Goal: Task Accomplishment & Management: Manage account settings

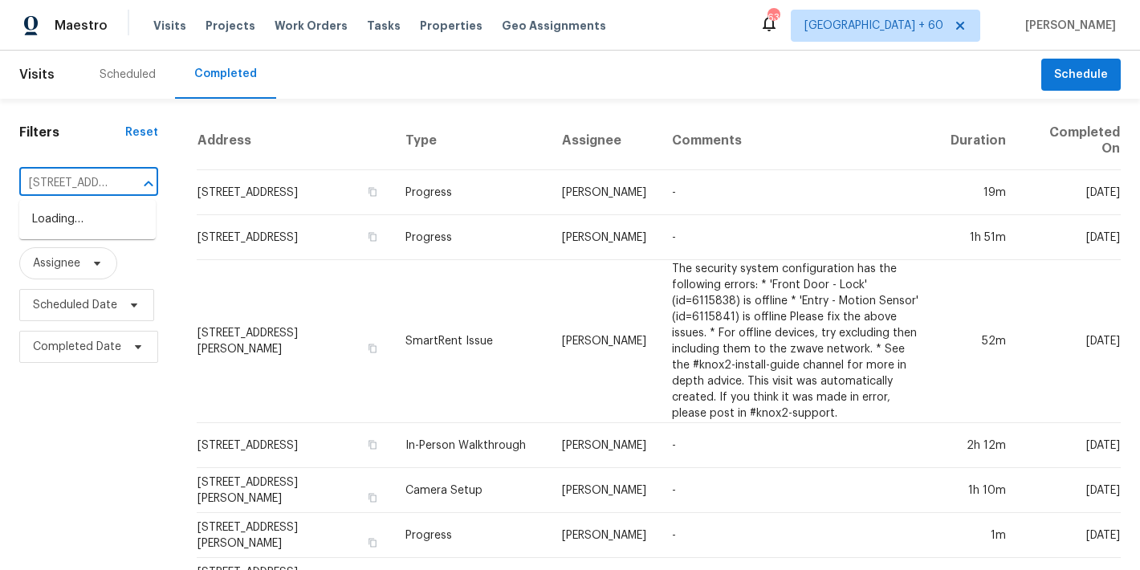
scroll to position [0, 151]
click at [95, 230] on li "[STREET_ADDRESS]" at bounding box center [87, 219] width 137 height 26
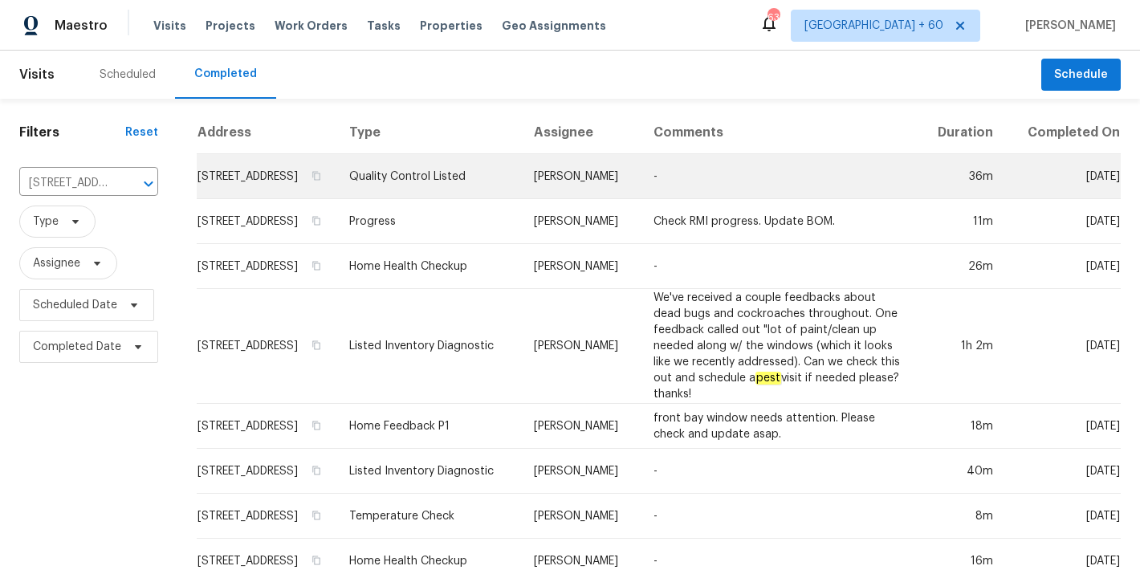
click at [255, 196] on td "[STREET_ADDRESS]" at bounding box center [267, 176] width 140 height 45
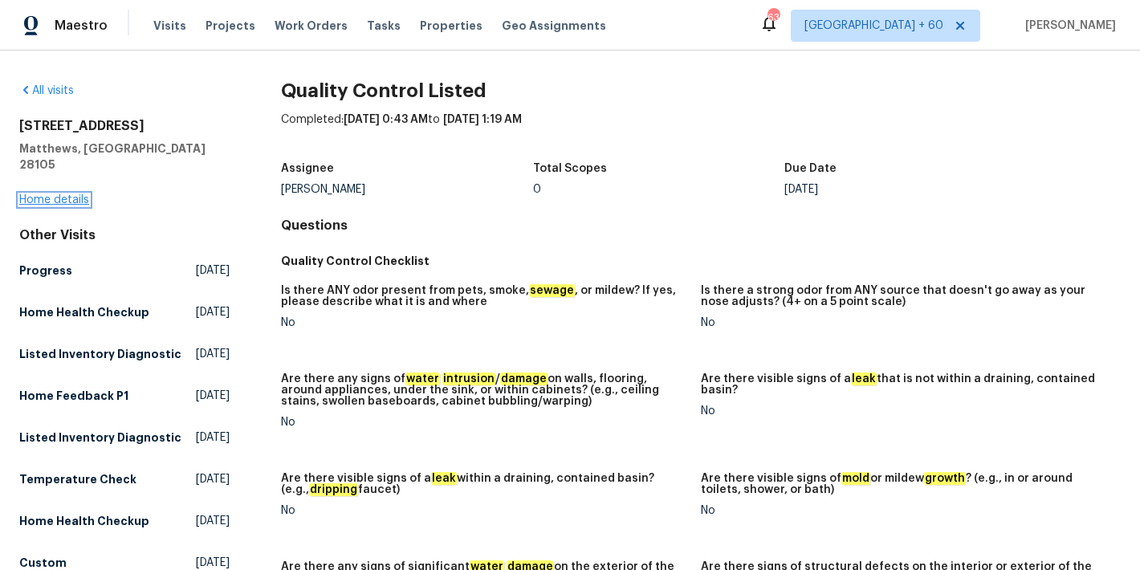
click at [65, 194] on link "Home details" at bounding box center [54, 199] width 70 height 11
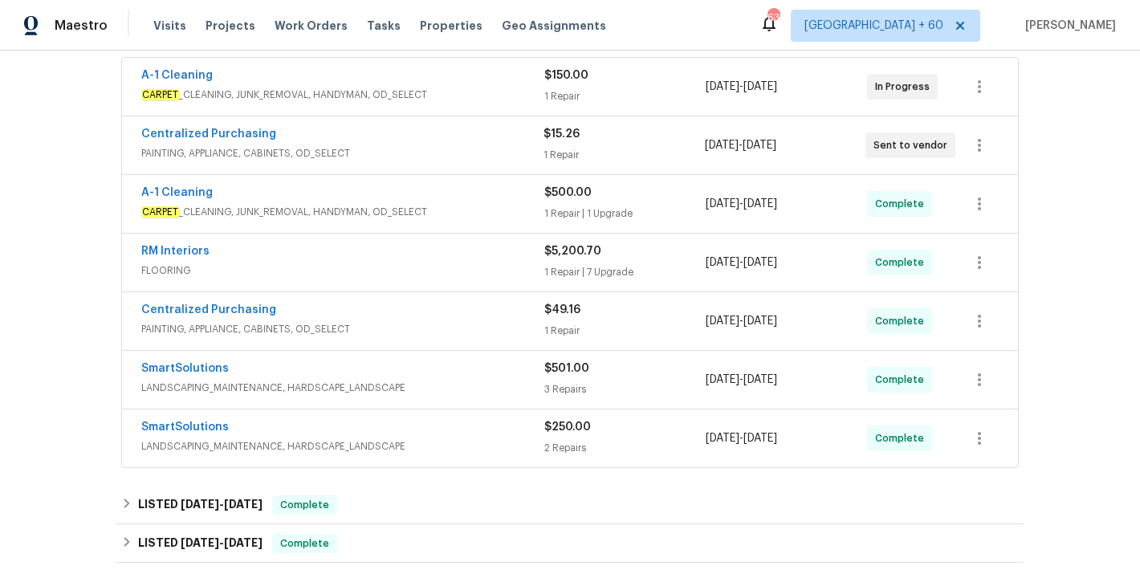
scroll to position [194, 0]
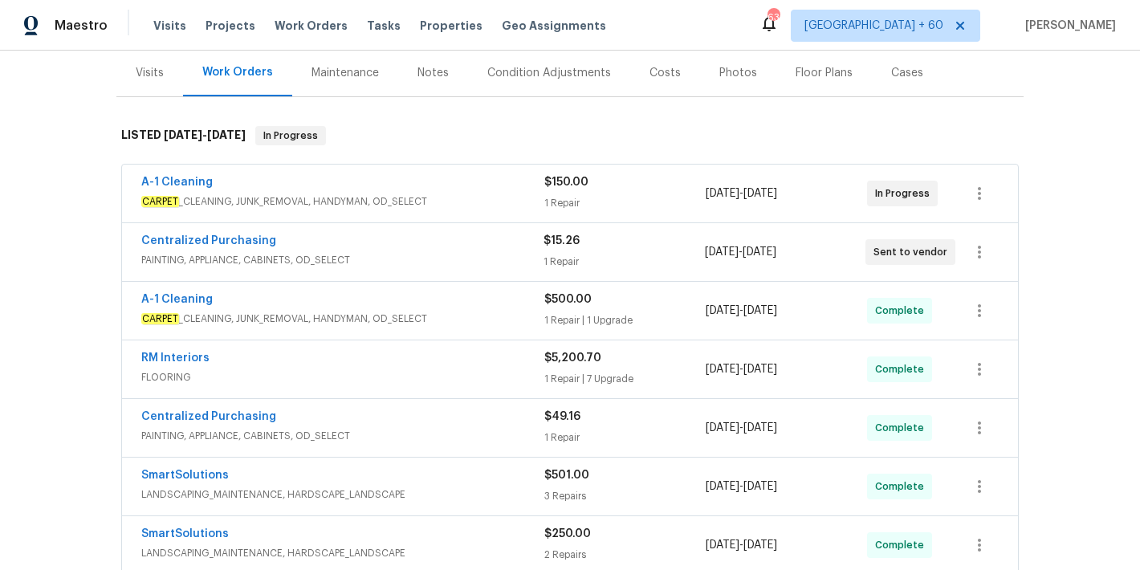
click at [479, 261] on span "PAINTING, APPLIANCE, CABINETS, OD_SELECT" at bounding box center [342, 260] width 402 height 16
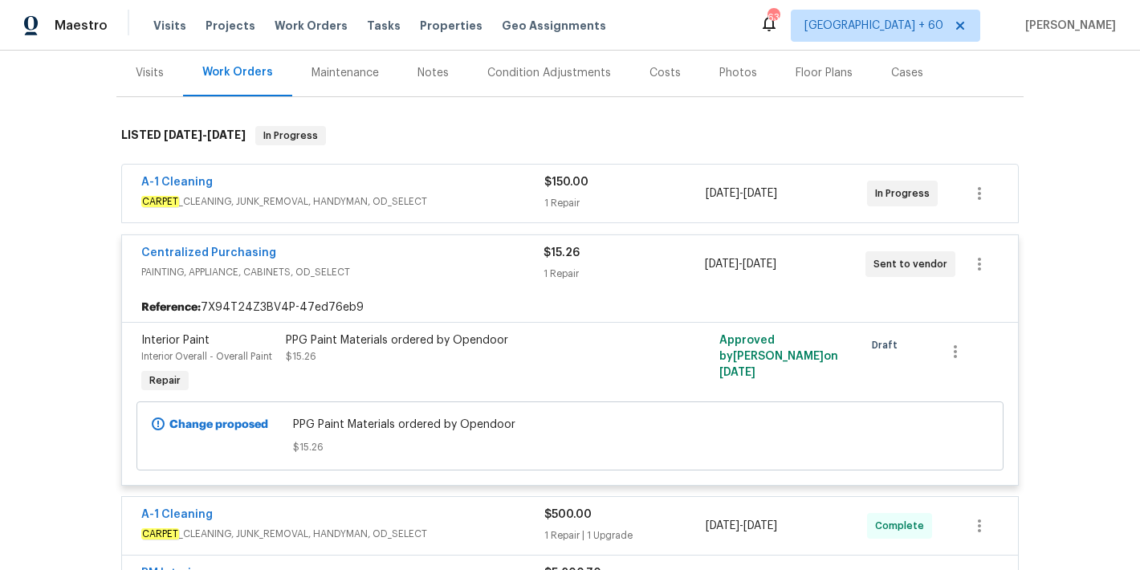
click at [501, 181] on div "A-1 Cleaning" at bounding box center [342, 183] width 403 height 19
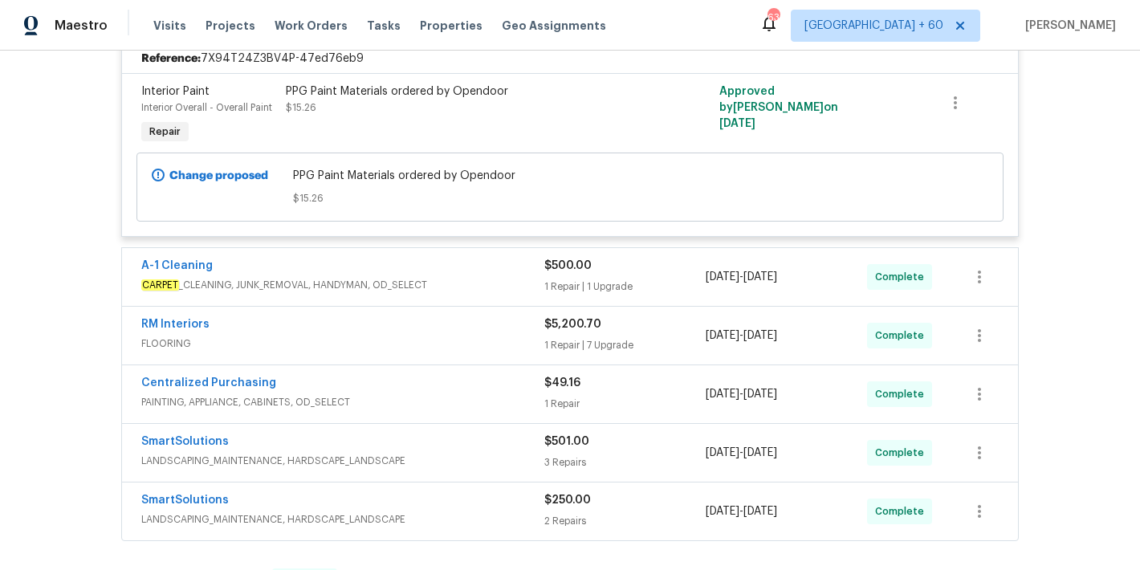
scroll to position [703, 0]
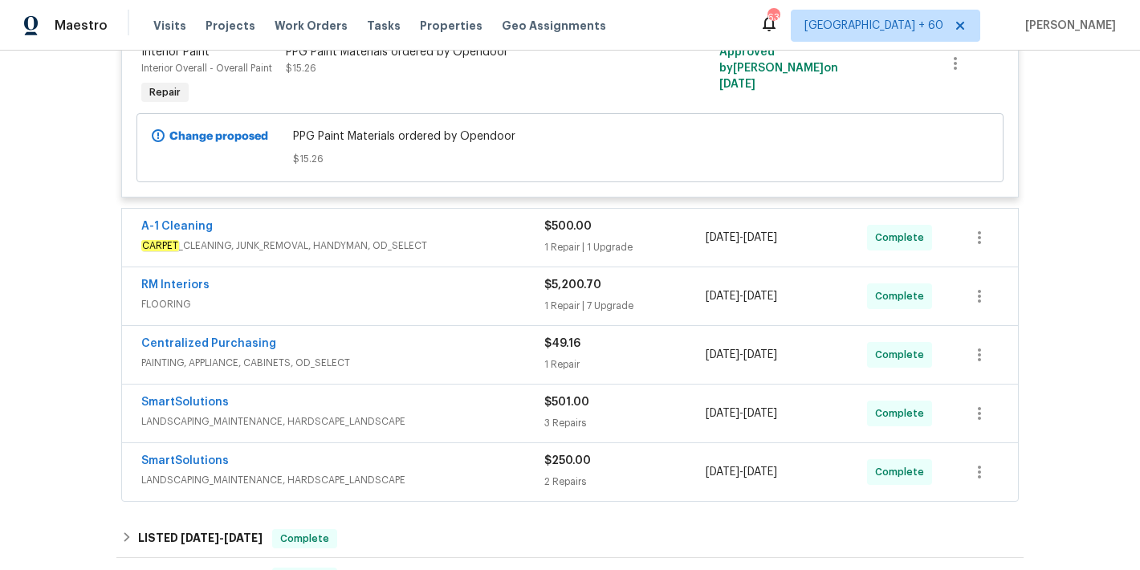
click at [616, 246] on div "1 Repair | 1 Upgrade" at bounding box center [624, 247] width 161 height 16
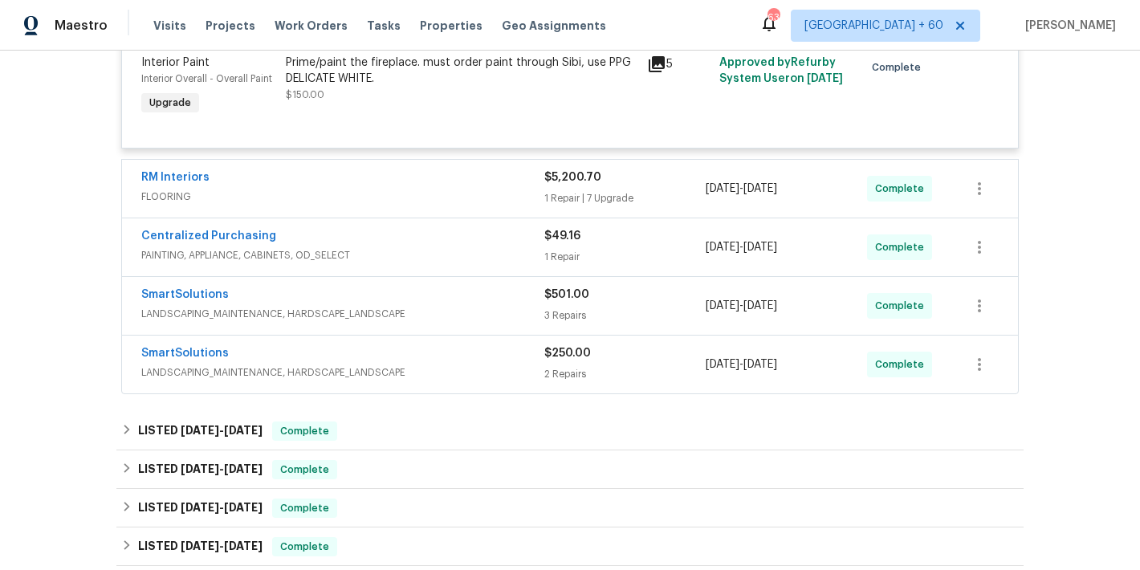
scroll to position [1176, 0]
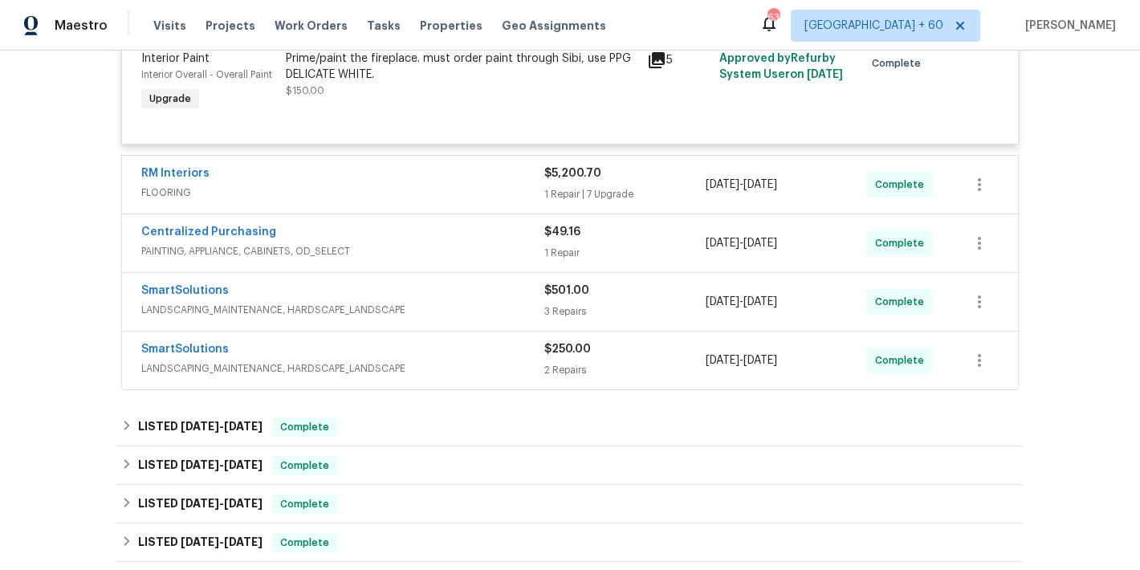
click at [690, 253] on div "1 Repair" at bounding box center [624, 253] width 161 height 16
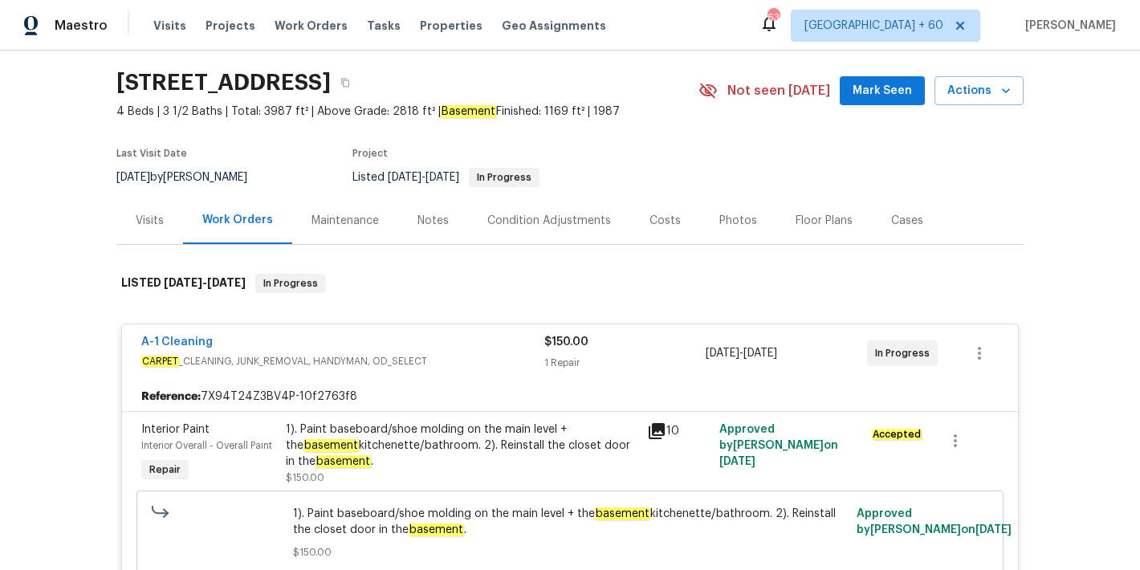
scroll to position [0, 0]
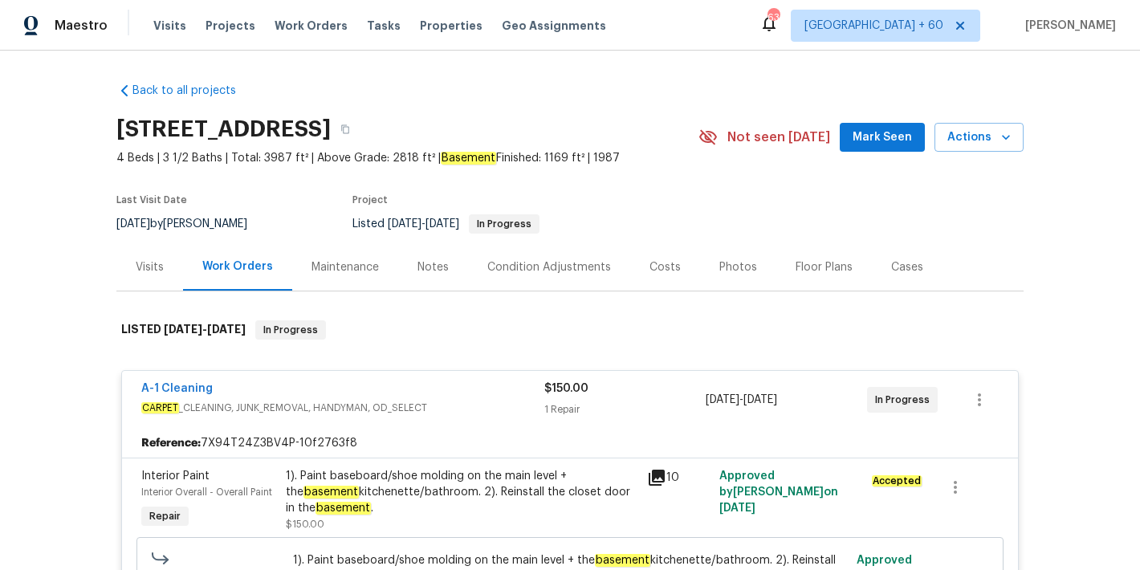
click at [862, 143] on span "Mark Seen" at bounding box center [882, 138] width 59 height 20
click at [360, 134] on button "button" at bounding box center [345, 129] width 29 height 29
click at [171, 26] on span "Visits" at bounding box center [169, 26] width 33 height 16
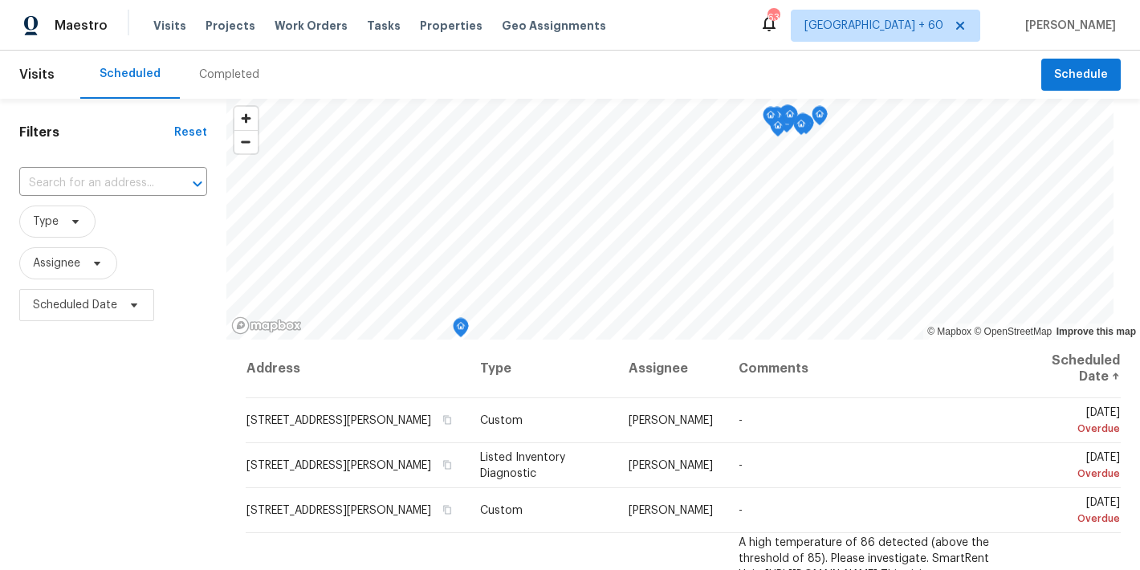
click at [222, 71] on div "Completed" at bounding box center [229, 75] width 60 height 16
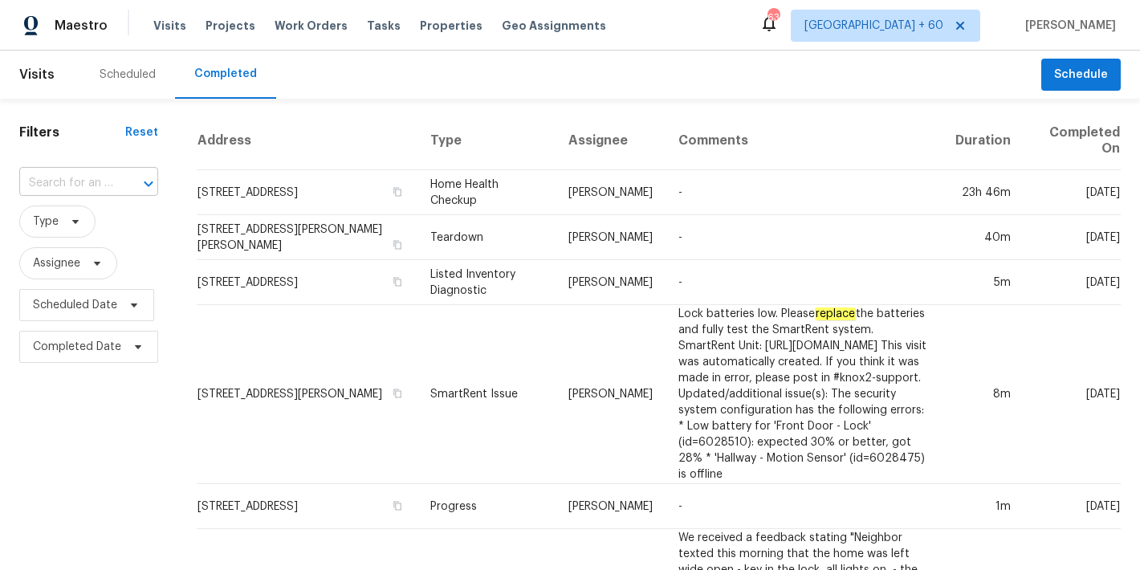
click at [106, 179] on input "text" at bounding box center [66, 183] width 94 height 25
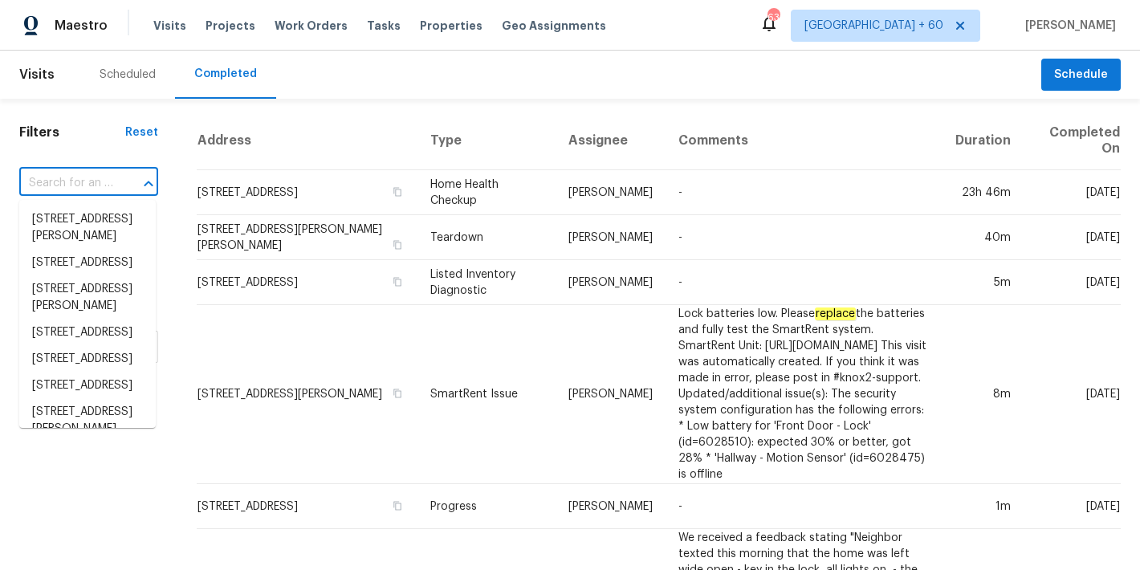
paste input "[STREET_ADDRESS]"
type input "[STREET_ADDRESS]"
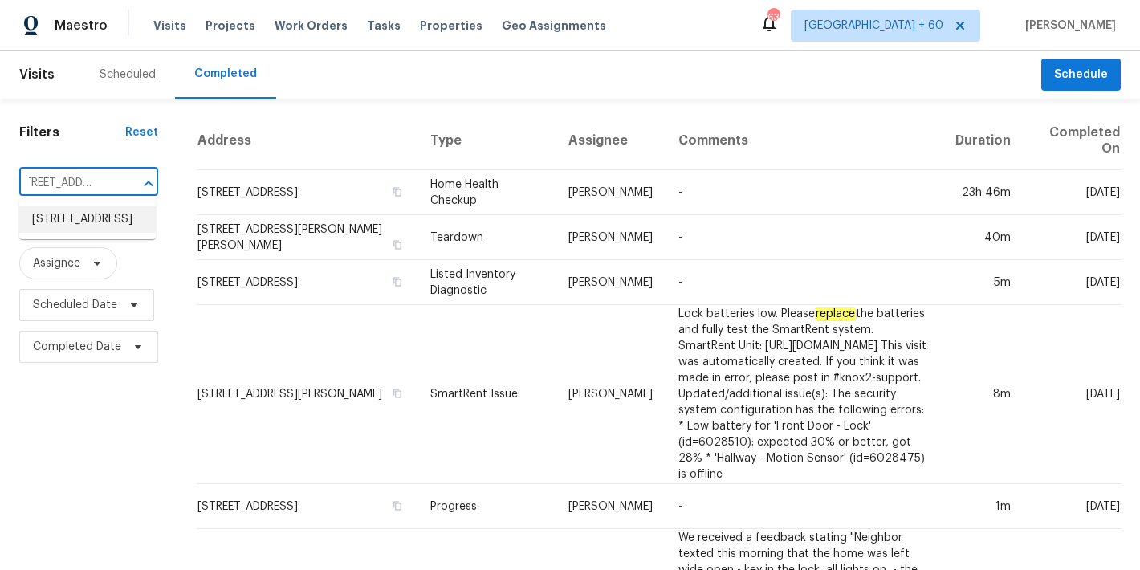
click at [83, 232] on li "[STREET_ADDRESS]" at bounding box center [87, 219] width 137 height 26
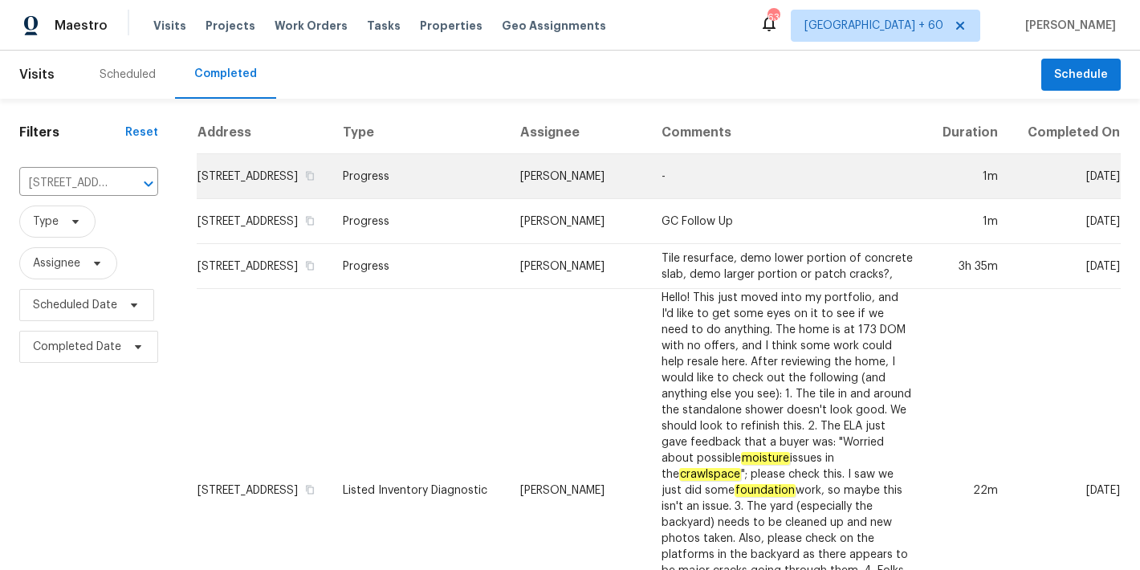
click at [222, 190] on td "[STREET_ADDRESS]" at bounding box center [263, 176] width 133 height 45
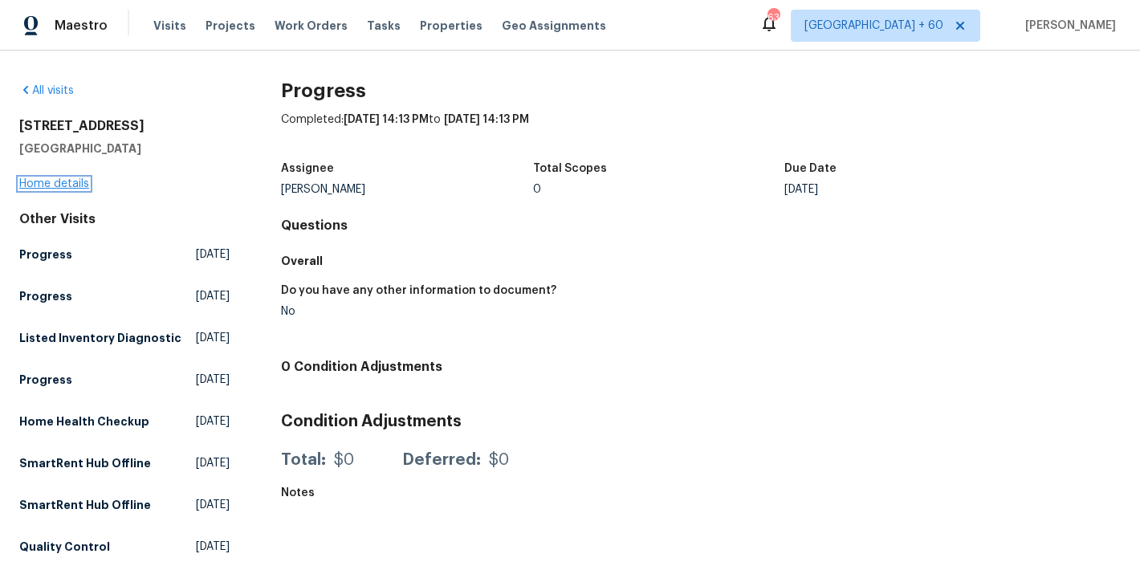
click at [71, 186] on link "Home details" at bounding box center [54, 183] width 70 height 11
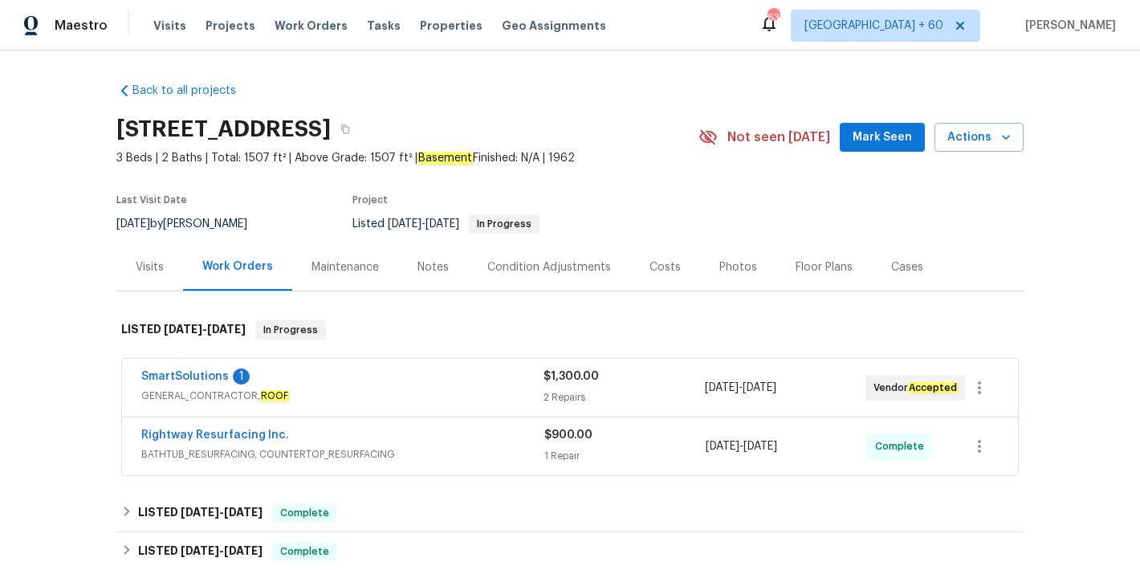
click at [873, 129] on span "Mark Seen" at bounding box center [882, 138] width 59 height 20
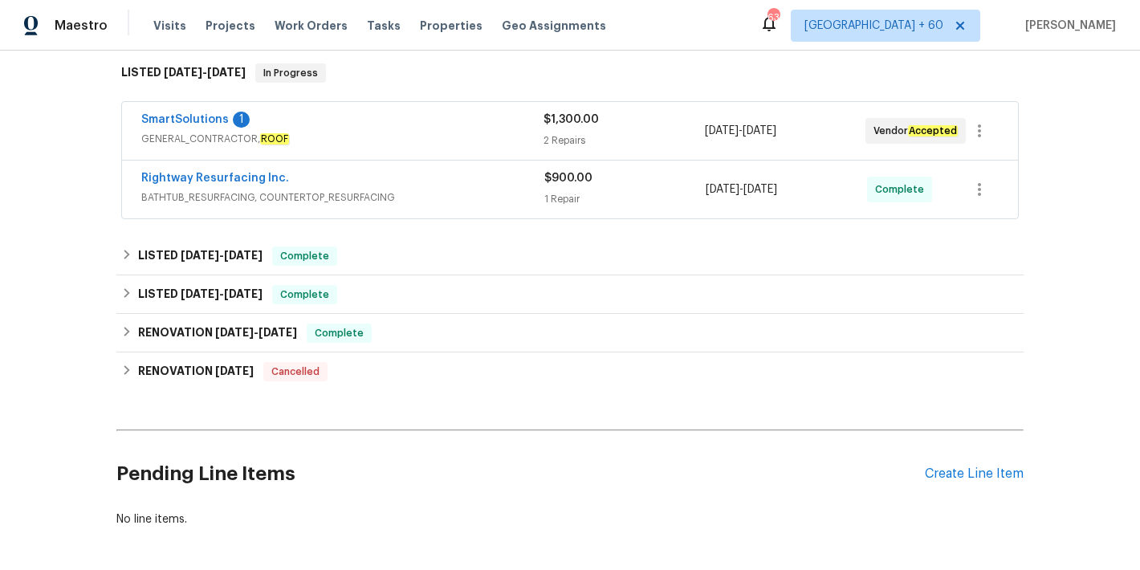
scroll to position [258, 0]
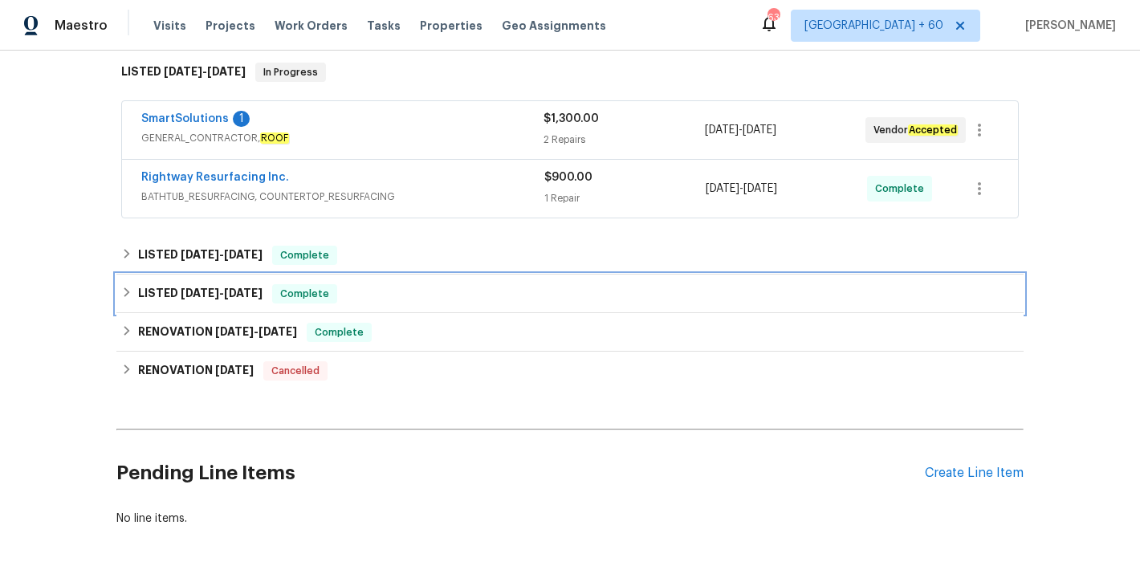
click at [384, 309] on div "LISTED [DATE] - [DATE] Complete" at bounding box center [569, 294] width 907 height 39
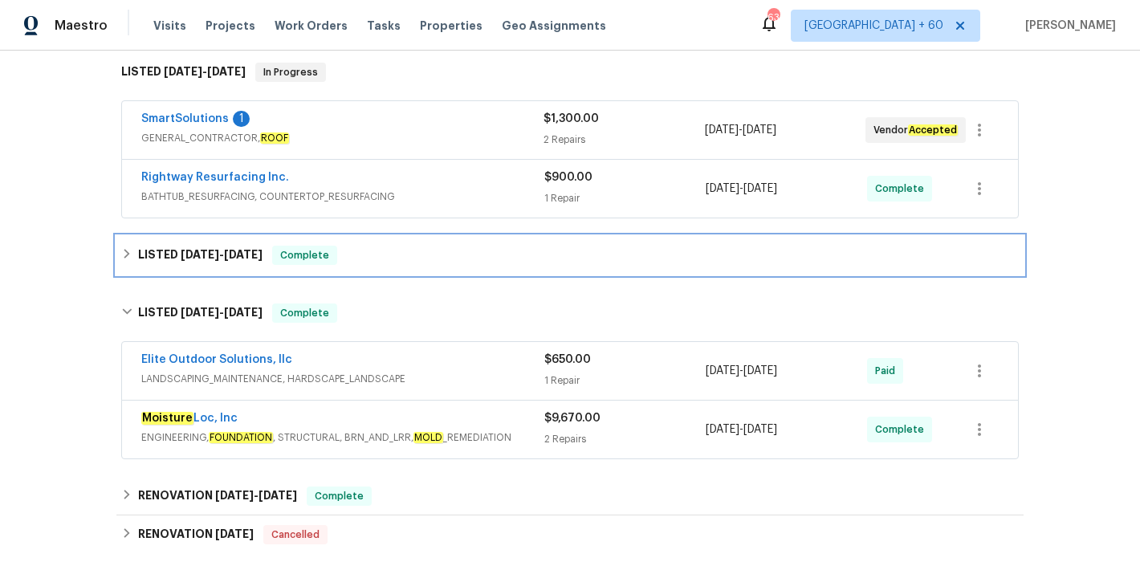
click at [403, 271] on div "LISTED [DATE] - [DATE] Complete" at bounding box center [569, 255] width 907 height 39
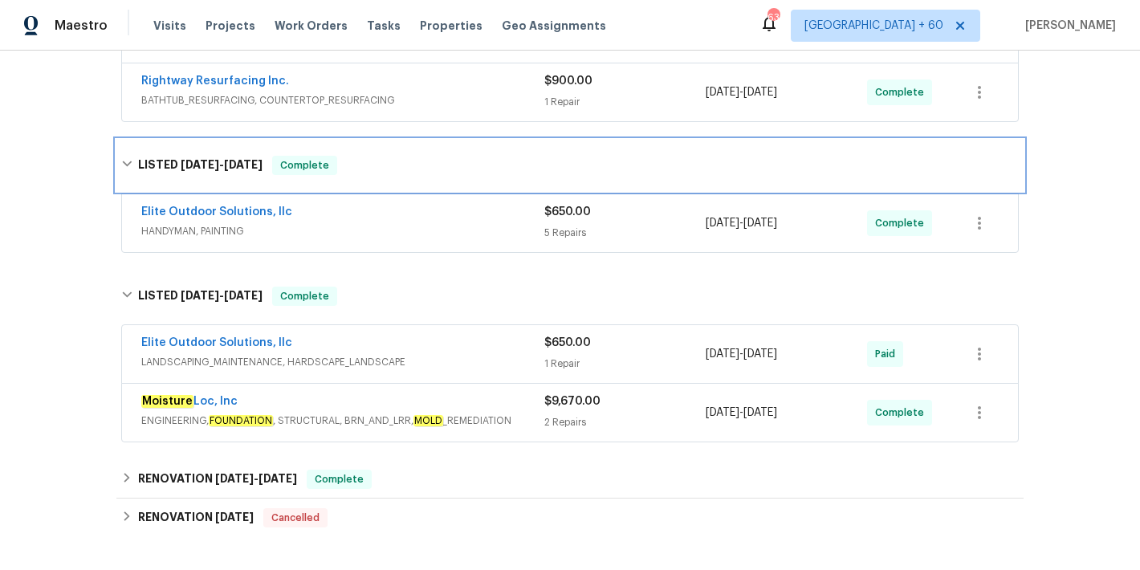
scroll to position [356, 0]
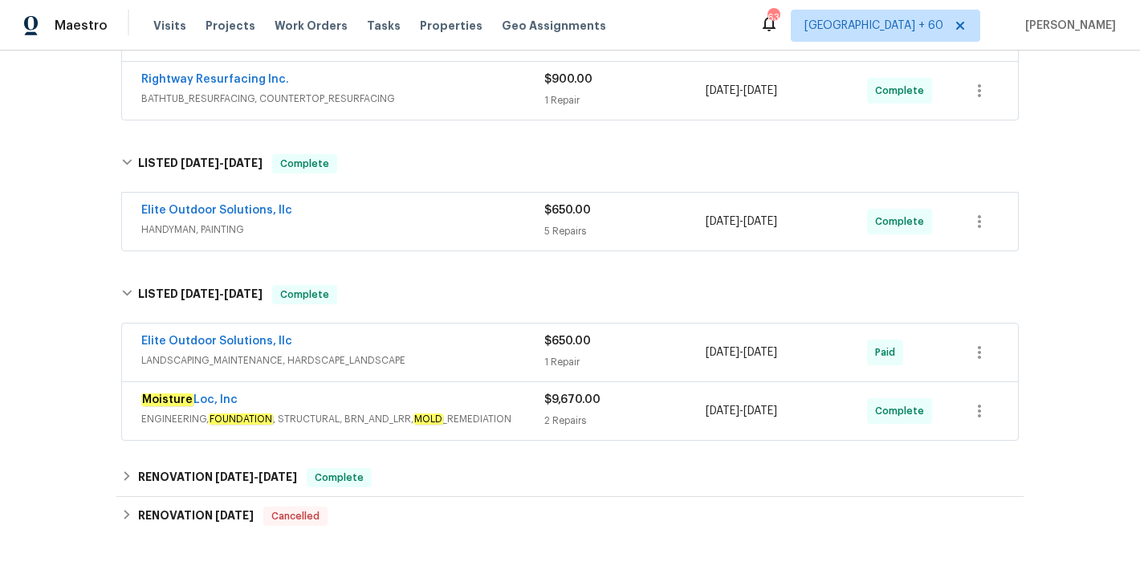
click at [602, 419] on div "2 Repairs" at bounding box center [624, 421] width 161 height 16
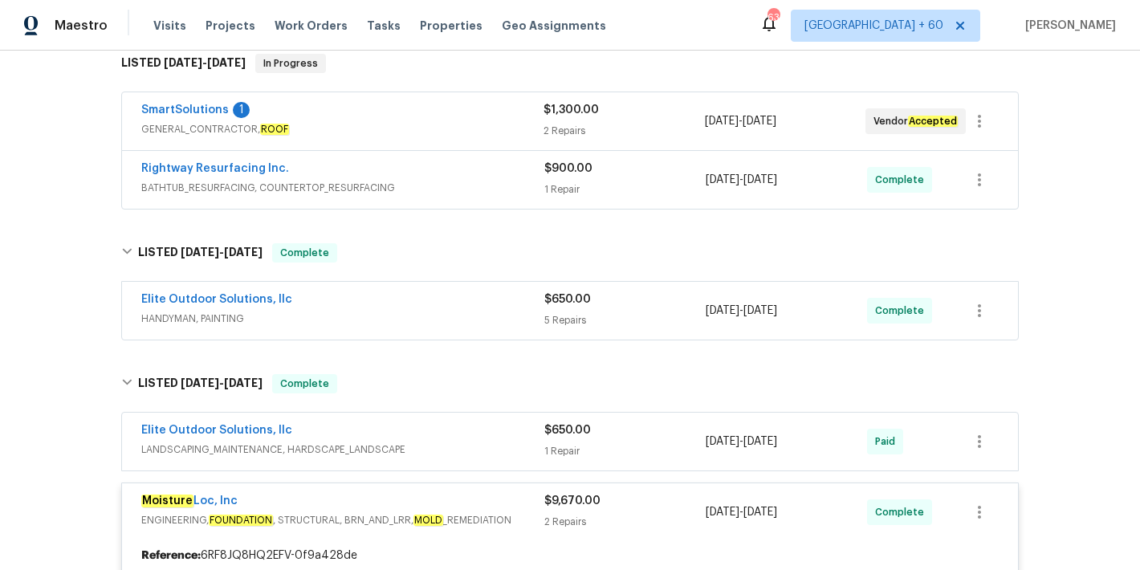
scroll to position [260, 0]
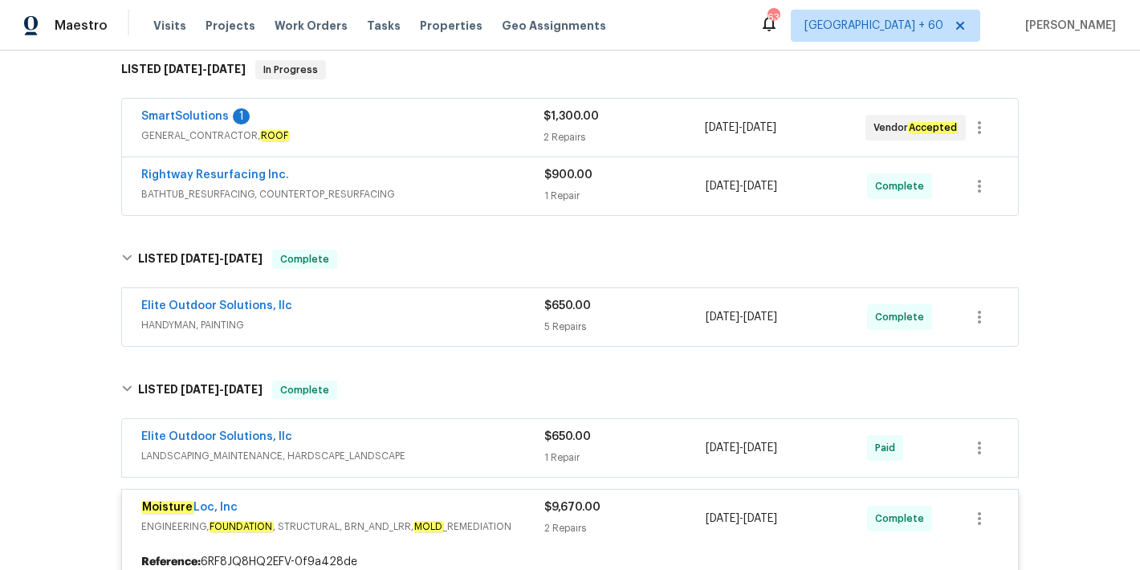
click at [508, 304] on div "Elite Outdoor Solutions, llc" at bounding box center [342, 307] width 403 height 19
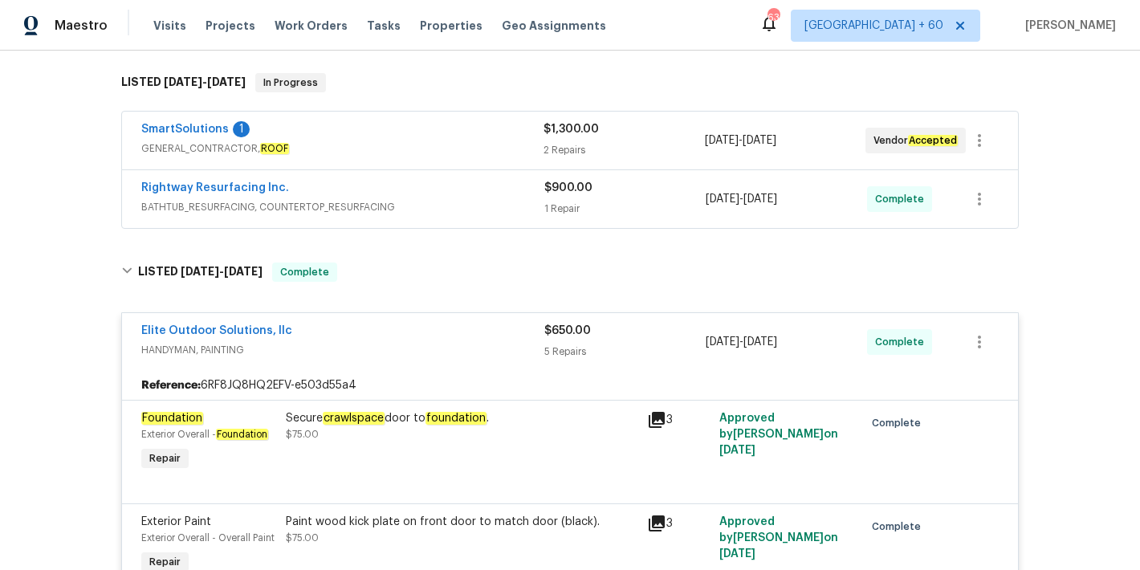
scroll to position [203, 0]
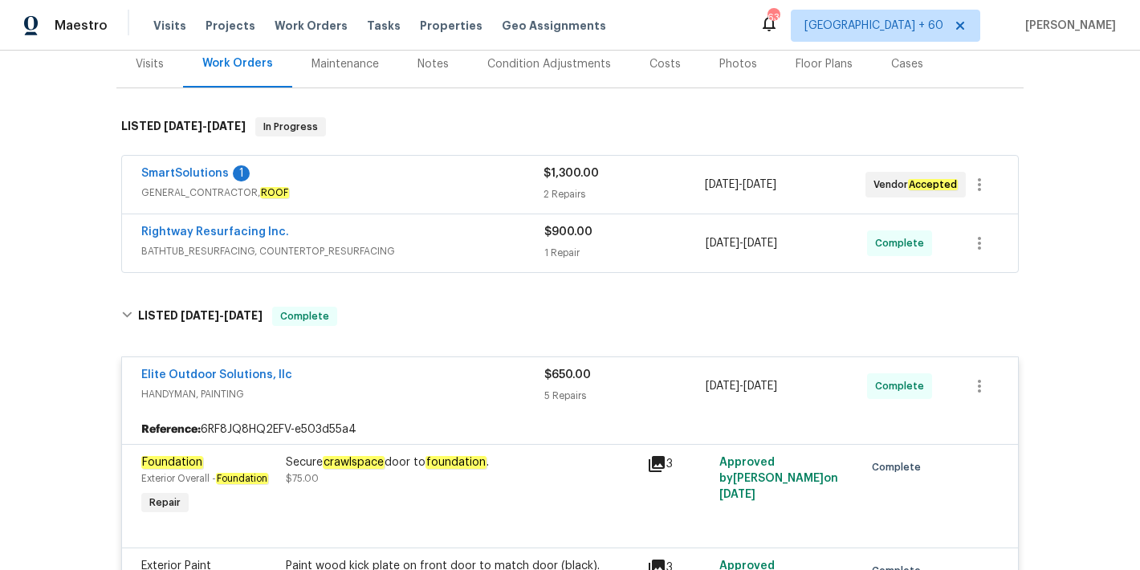
click at [479, 247] on span "BATHTUB_RESURFACING, COUNTERTOP_RESURFACING" at bounding box center [342, 251] width 403 height 16
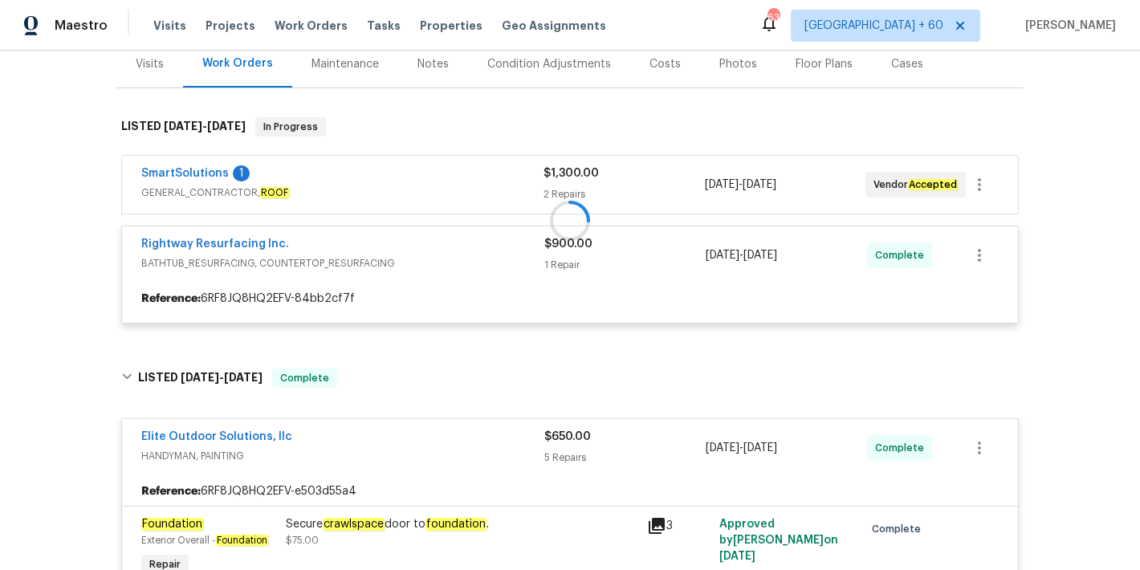
scroll to position [138, 0]
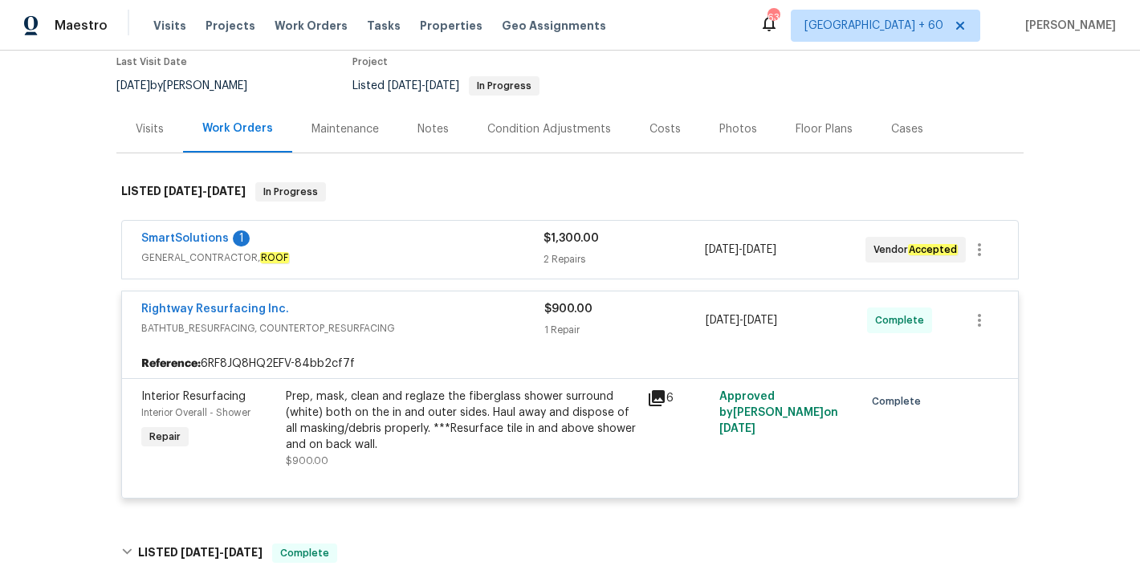
click at [492, 243] on div "SmartSolutions 1" at bounding box center [342, 239] width 402 height 19
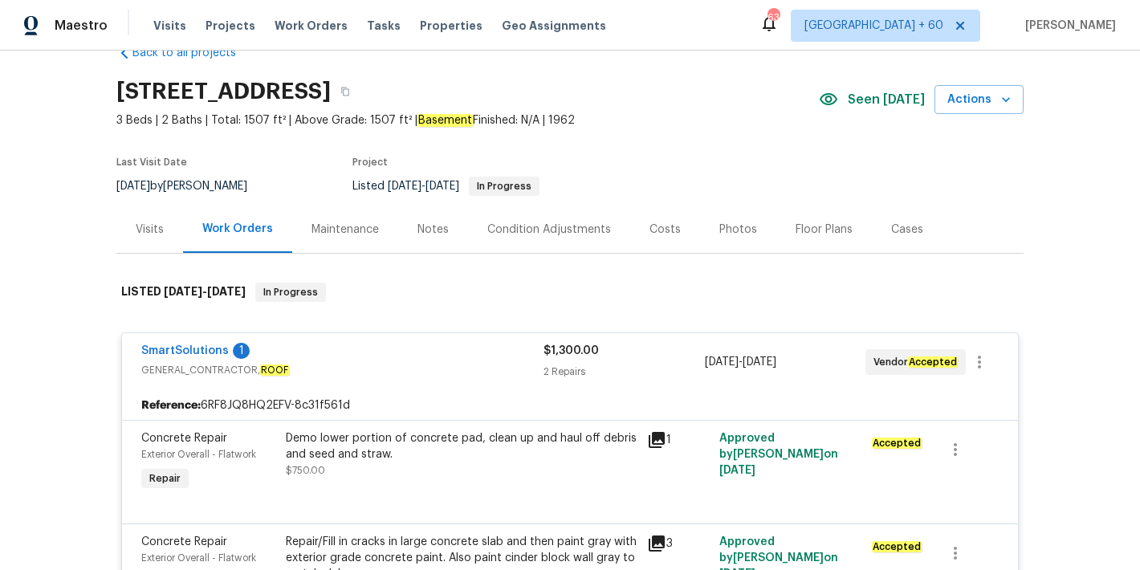
scroll to position [0, 0]
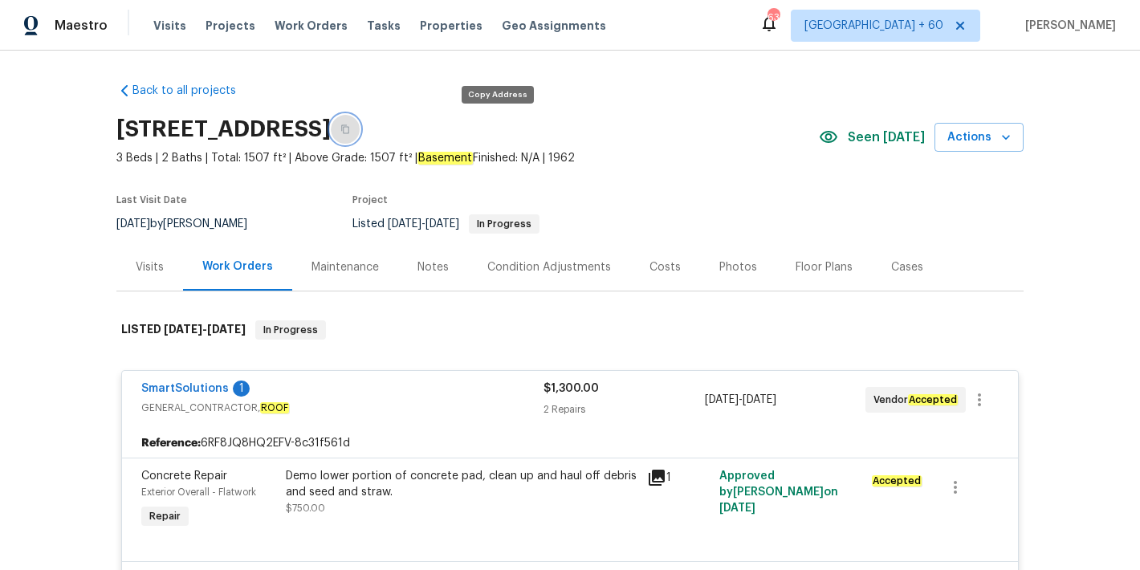
click at [360, 128] on button "button" at bounding box center [345, 129] width 29 height 29
click at [173, 27] on span "Visits" at bounding box center [169, 26] width 33 height 16
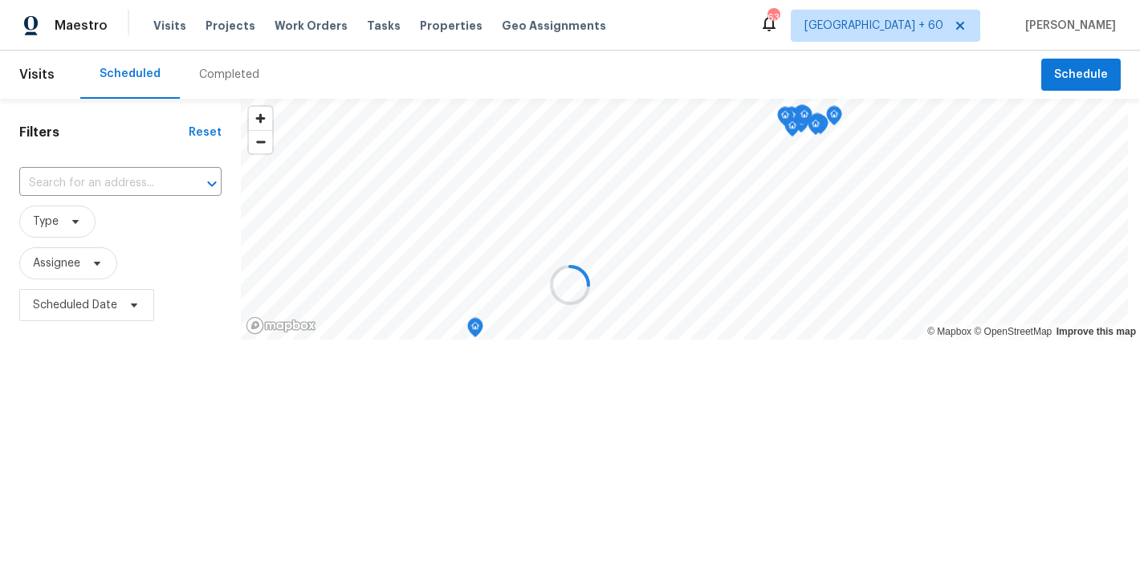
click at [481, 75] on div at bounding box center [570, 285] width 1140 height 570
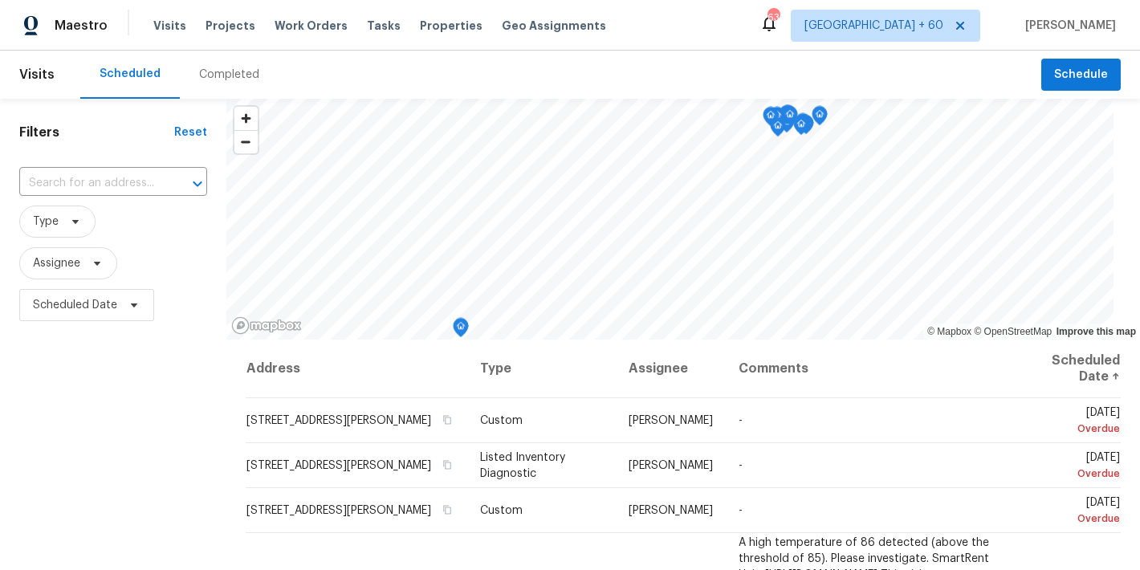
click at [213, 72] on div "Completed" at bounding box center [229, 75] width 60 height 16
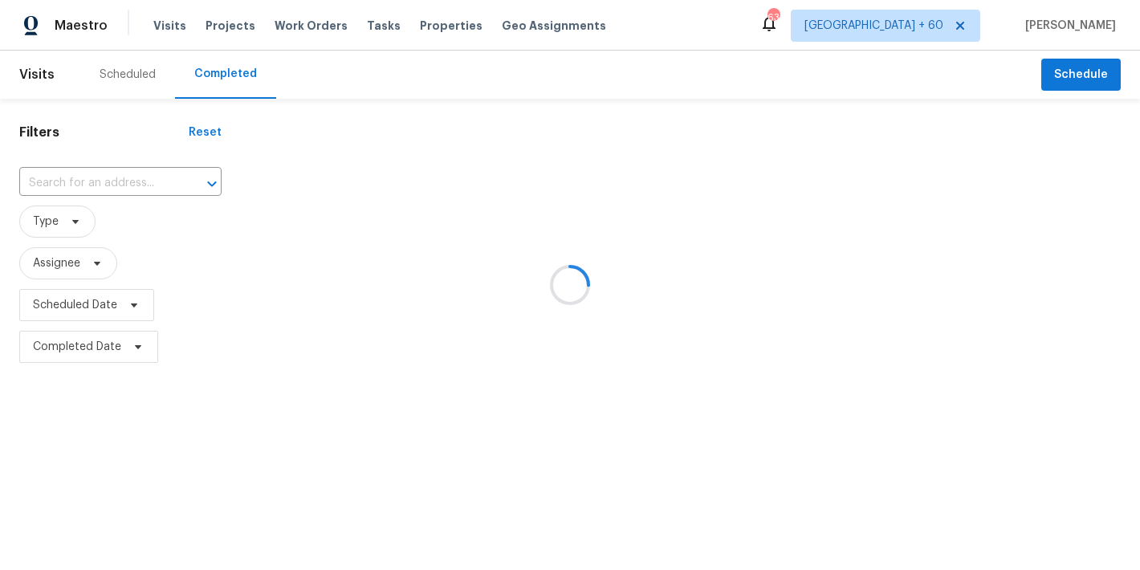
click at [343, 51] on div at bounding box center [570, 285] width 1140 height 570
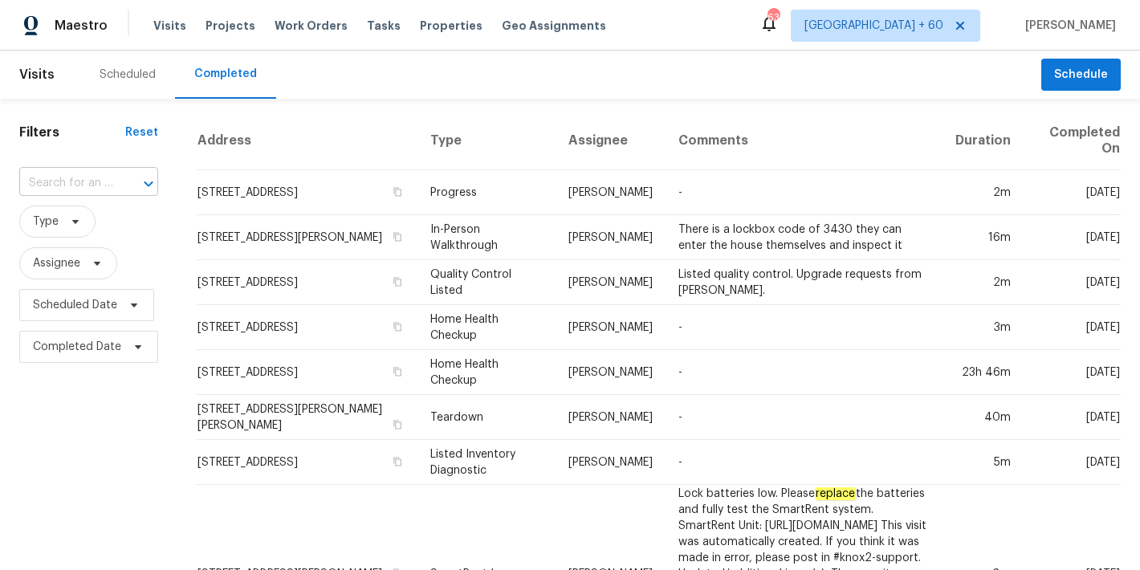
click at [55, 183] on input "text" at bounding box center [66, 183] width 94 height 25
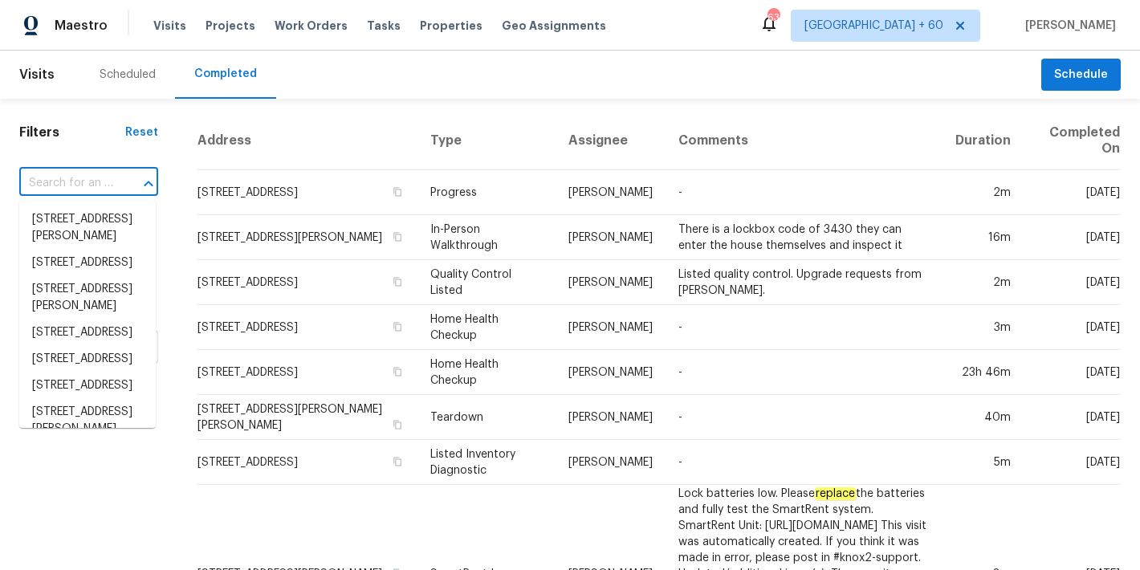
paste input "[STREET_ADDRESS][PERSON_NAME]"
type input "[STREET_ADDRESS][PERSON_NAME]"
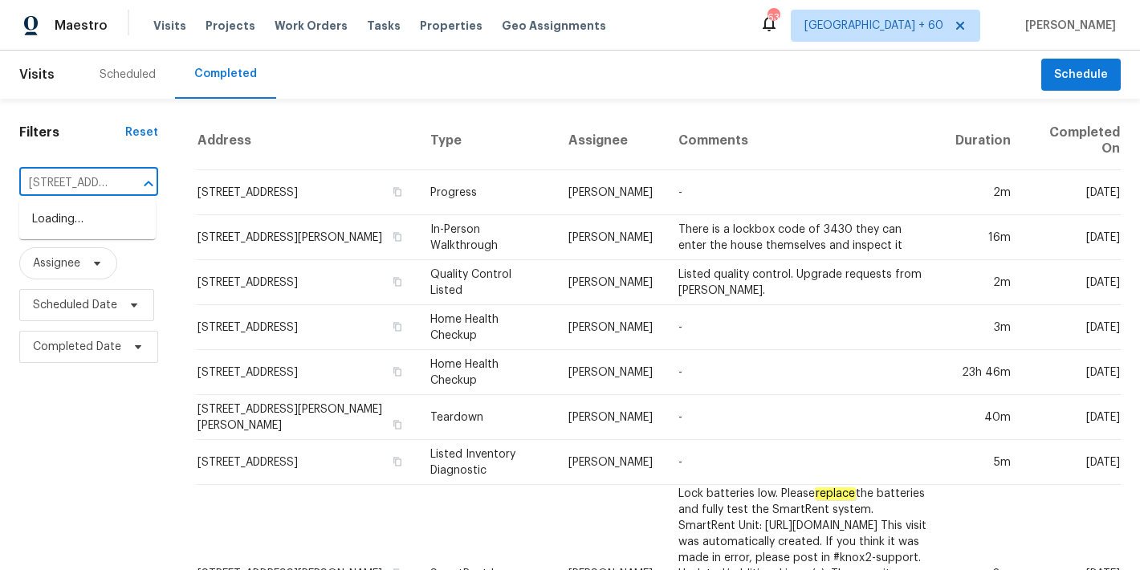
scroll to position [0, 128]
click at [82, 222] on li "[STREET_ADDRESS]" at bounding box center [87, 219] width 137 height 26
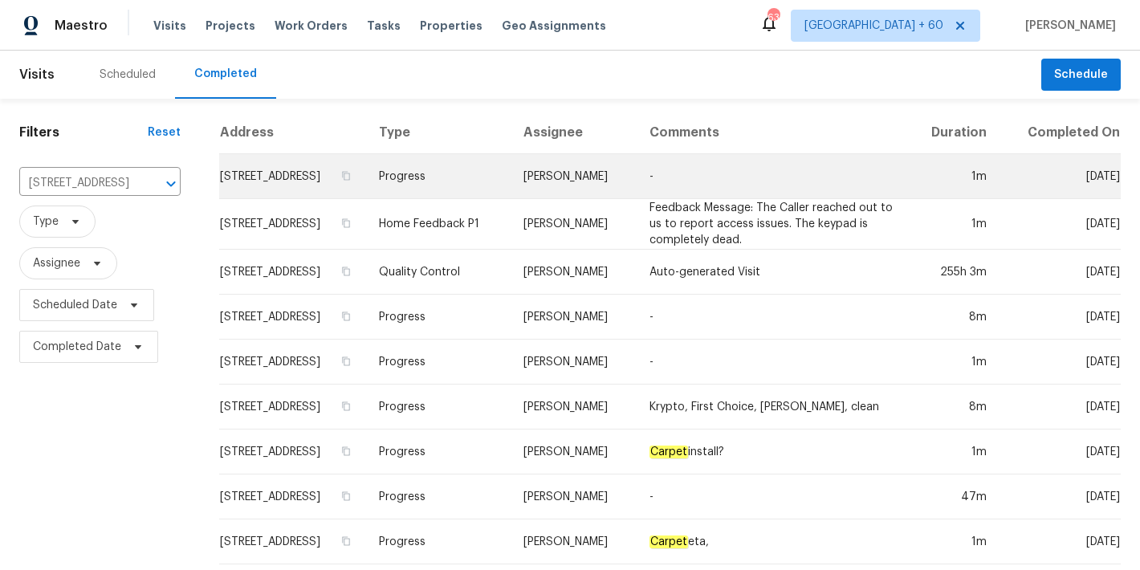
click at [253, 189] on td "[STREET_ADDRESS]" at bounding box center [292, 176] width 147 height 45
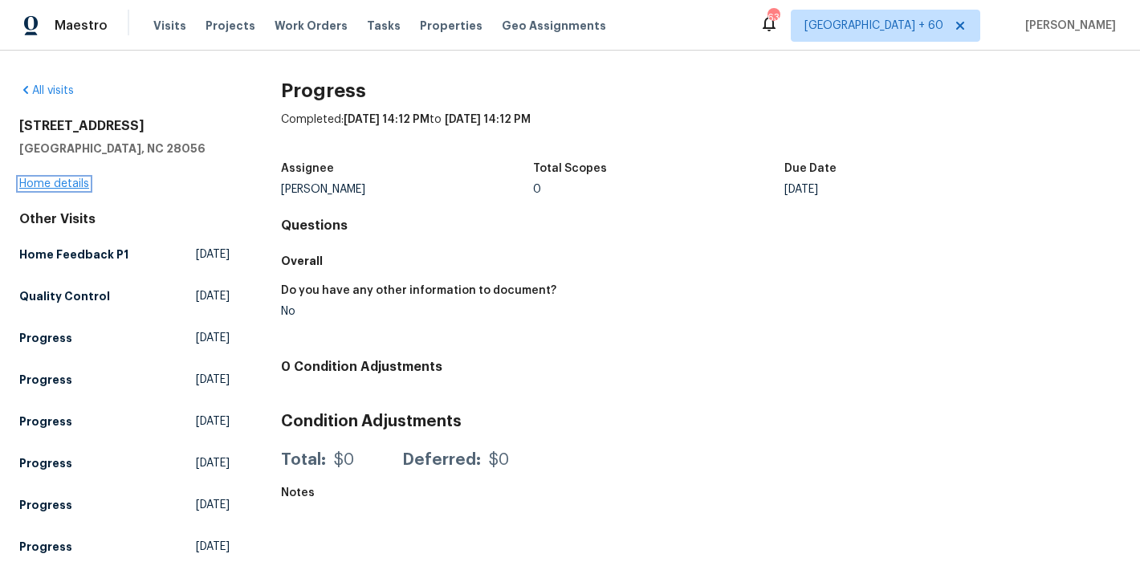
click at [53, 186] on link "Home details" at bounding box center [54, 183] width 70 height 11
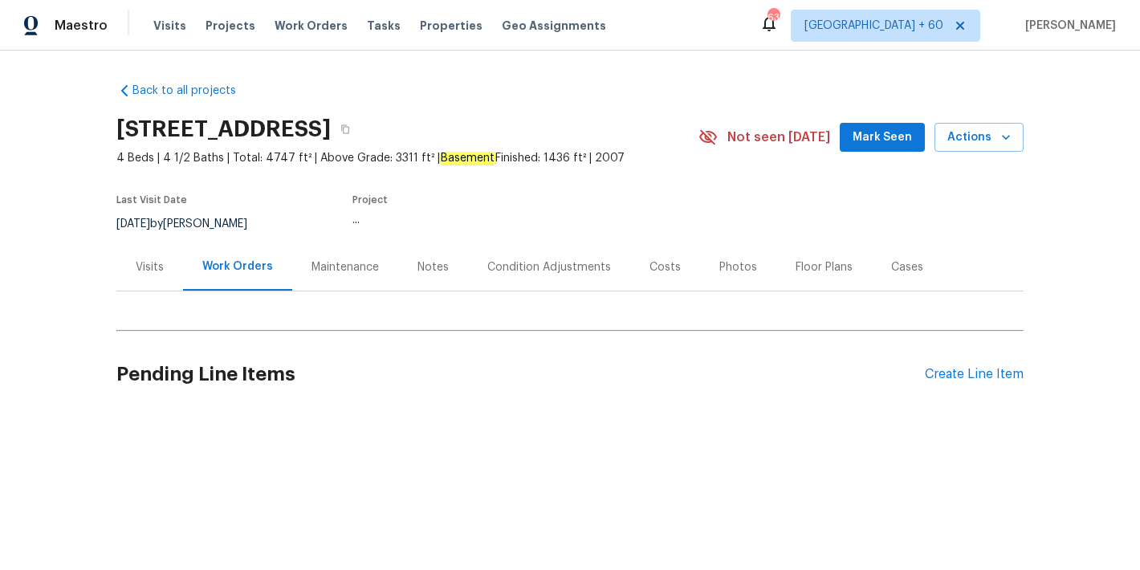
click at [856, 143] on span "Mark Seen" at bounding box center [882, 138] width 59 height 20
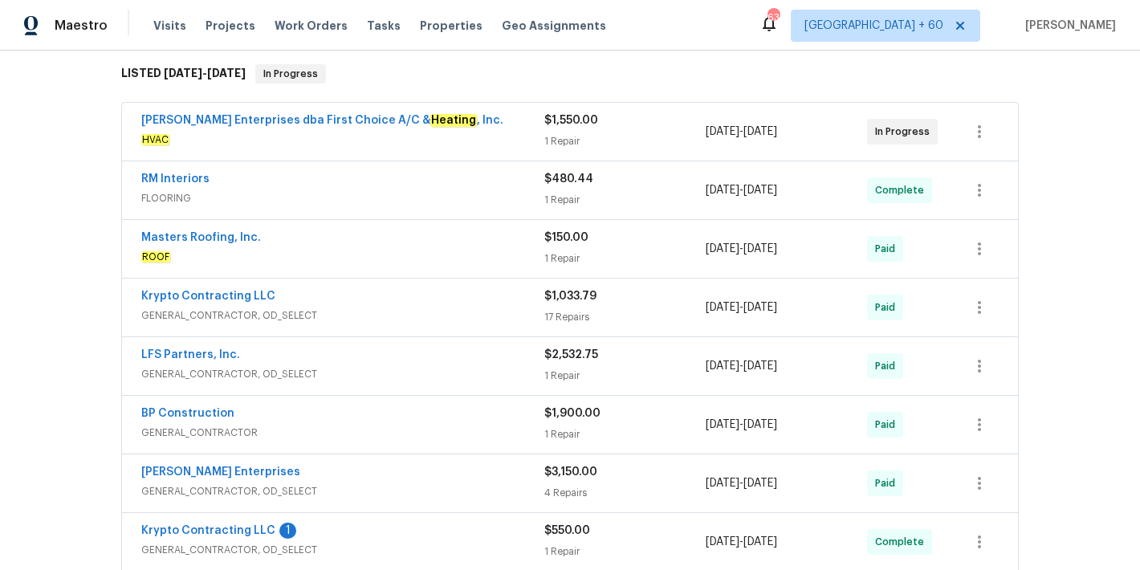
scroll to position [270, 0]
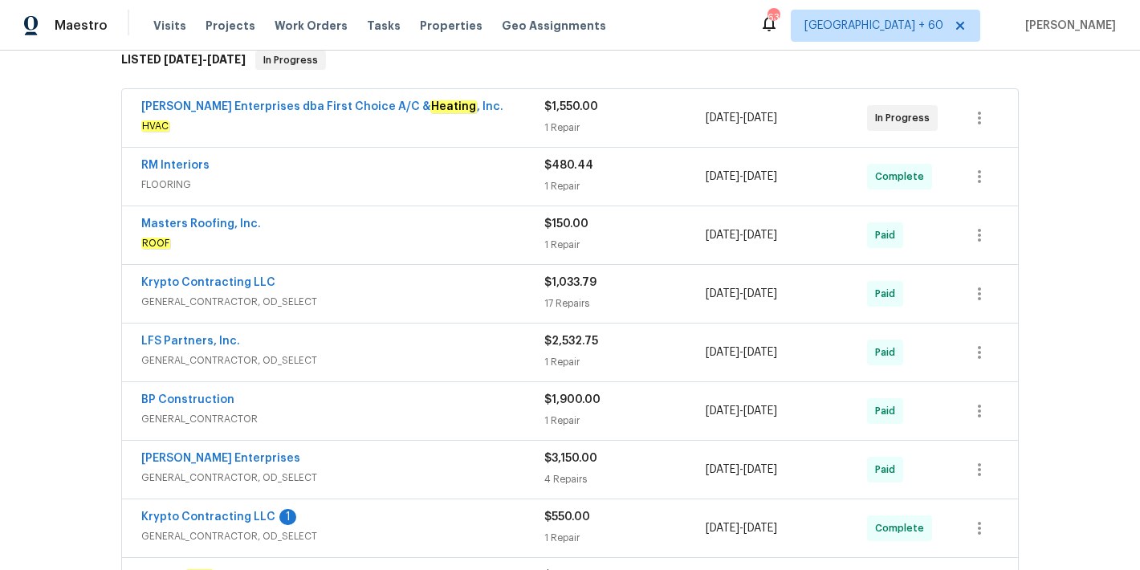
click at [478, 181] on span "FLOORING" at bounding box center [342, 185] width 403 height 16
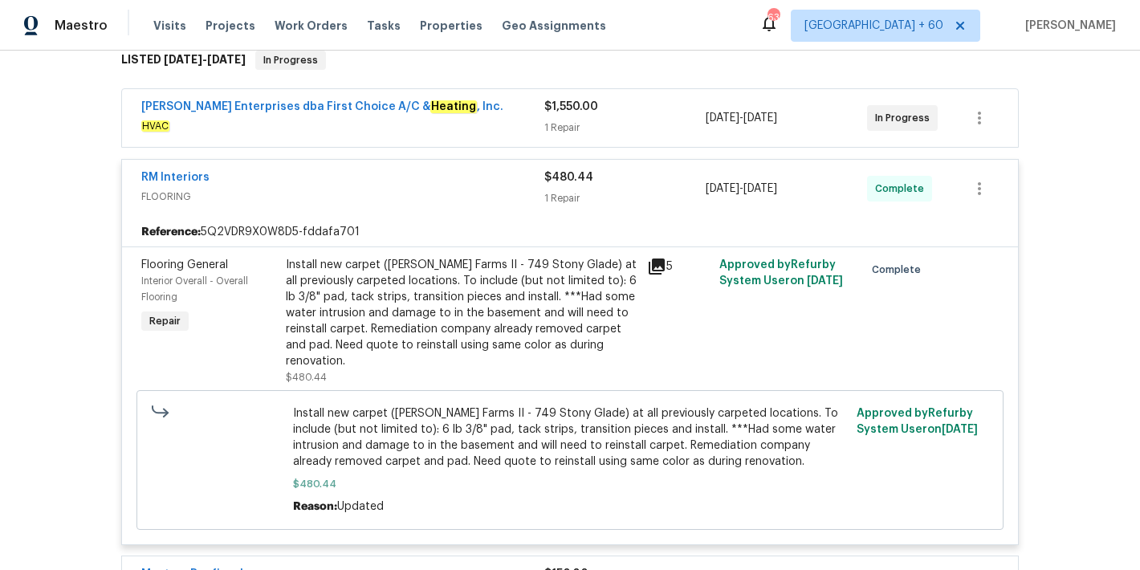
click at [512, 124] on span "HVAC" at bounding box center [342, 126] width 403 height 16
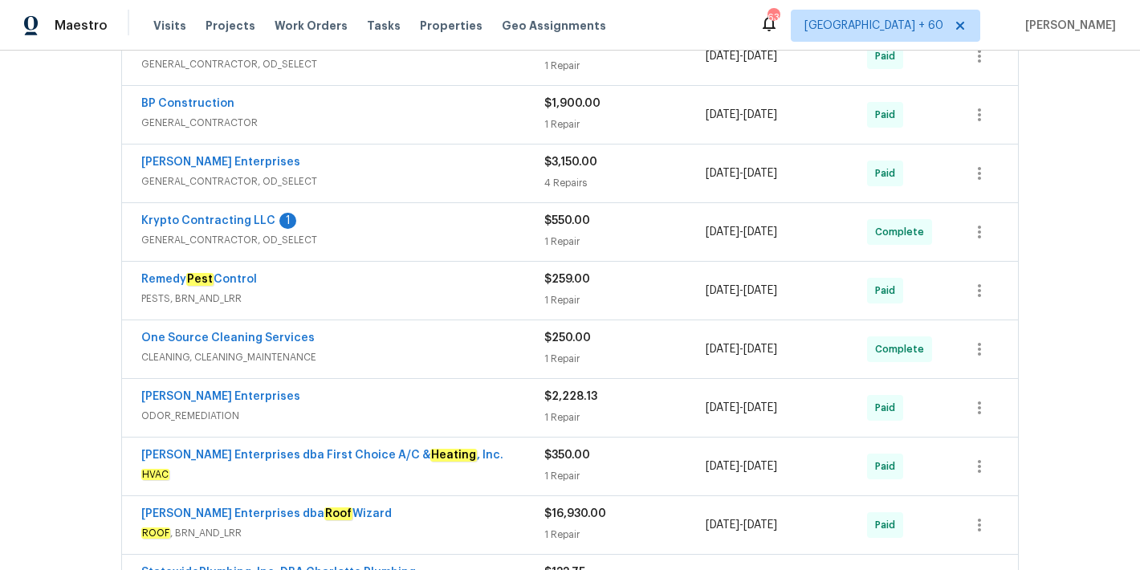
scroll to position [1205, 0]
click at [472, 358] on span "CLEANING, CLEANING_MAINTENANCE" at bounding box center [342, 359] width 403 height 16
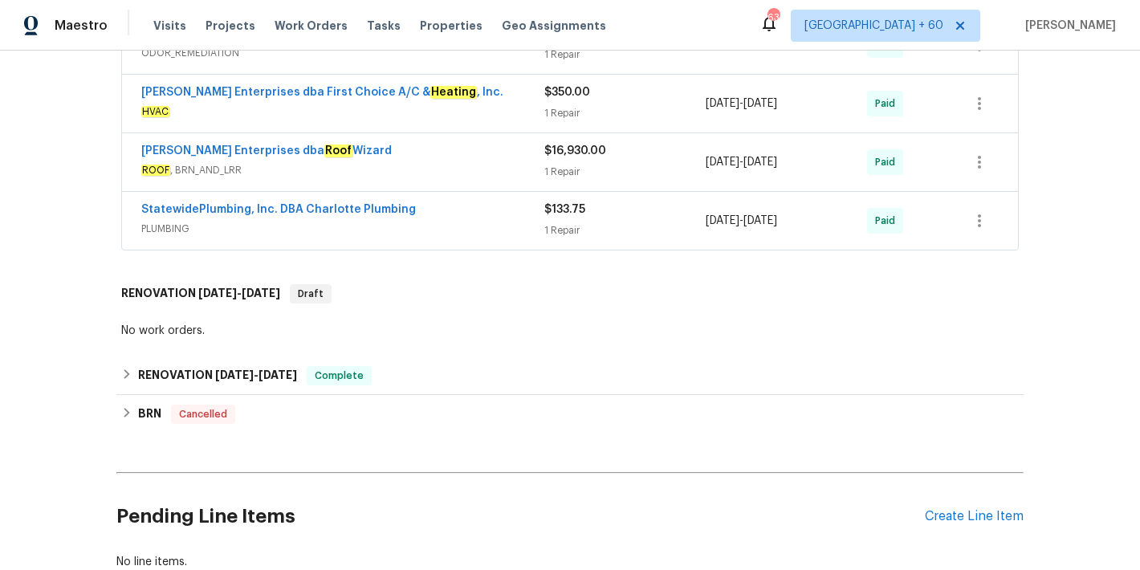
scroll to position [2029, 0]
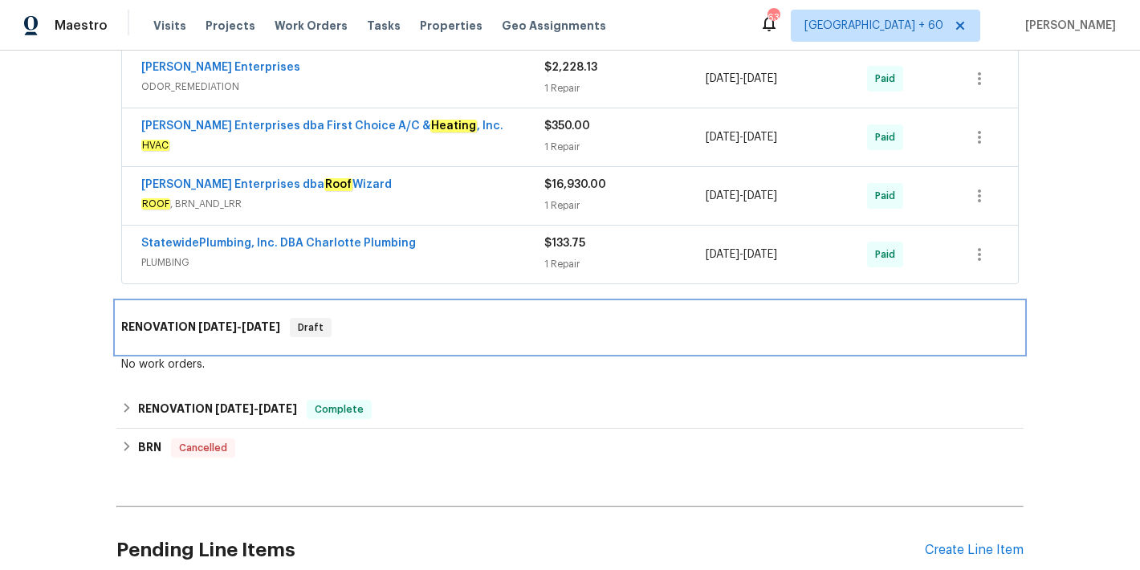
click at [437, 329] on div "RENOVATION [DATE] - [DATE] Draft" at bounding box center [569, 327] width 907 height 51
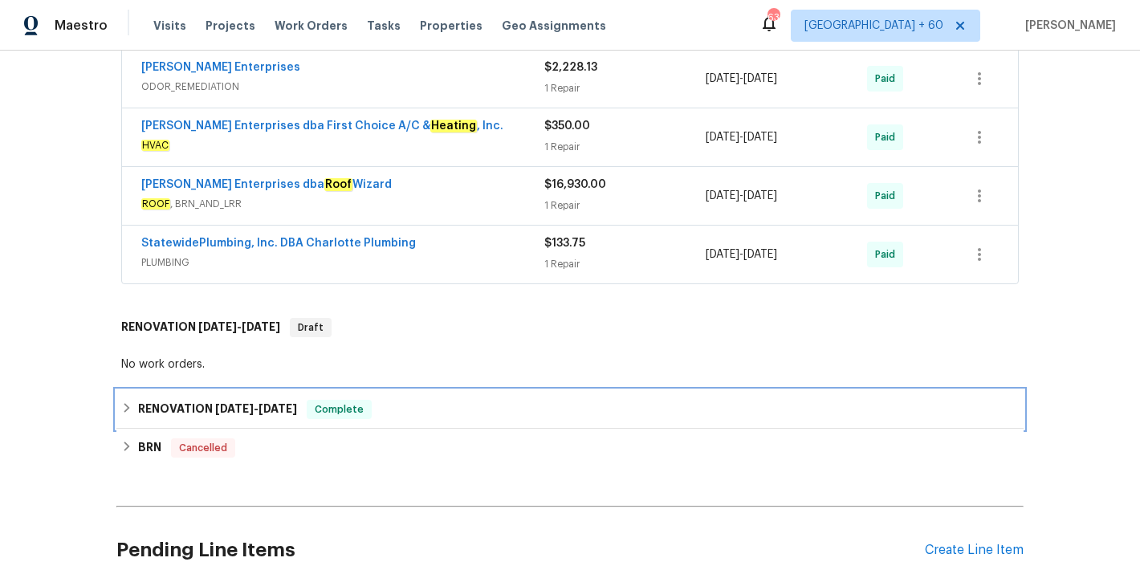
click at [466, 402] on div "RENOVATION [DATE] - [DATE] Complete" at bounding box center [570, 409] width 898 height 19
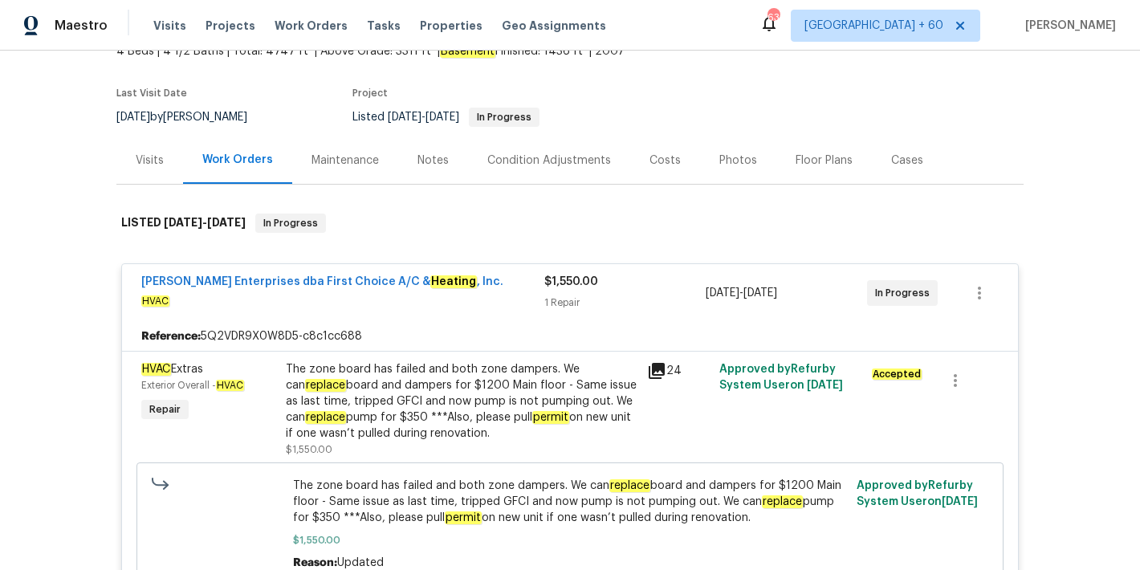
scroll to position [0, 0]
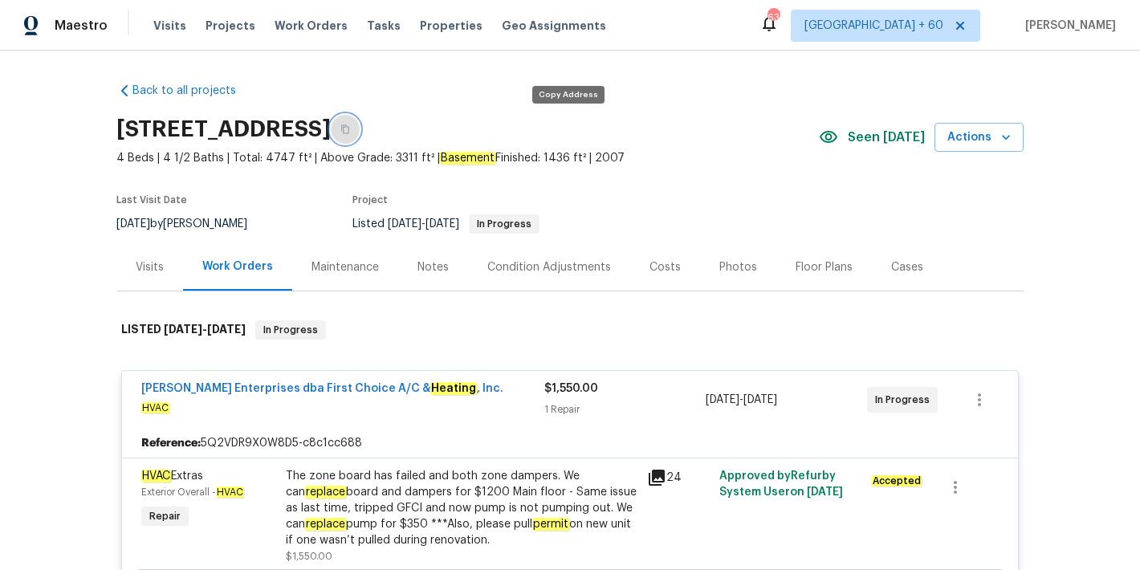
click at [360, 134] on button "button" at bounding box center [345, 129] width 29 height 29
click at [173, 22] on span "Visits" at bounding box center [169, 26] width 33 height 16
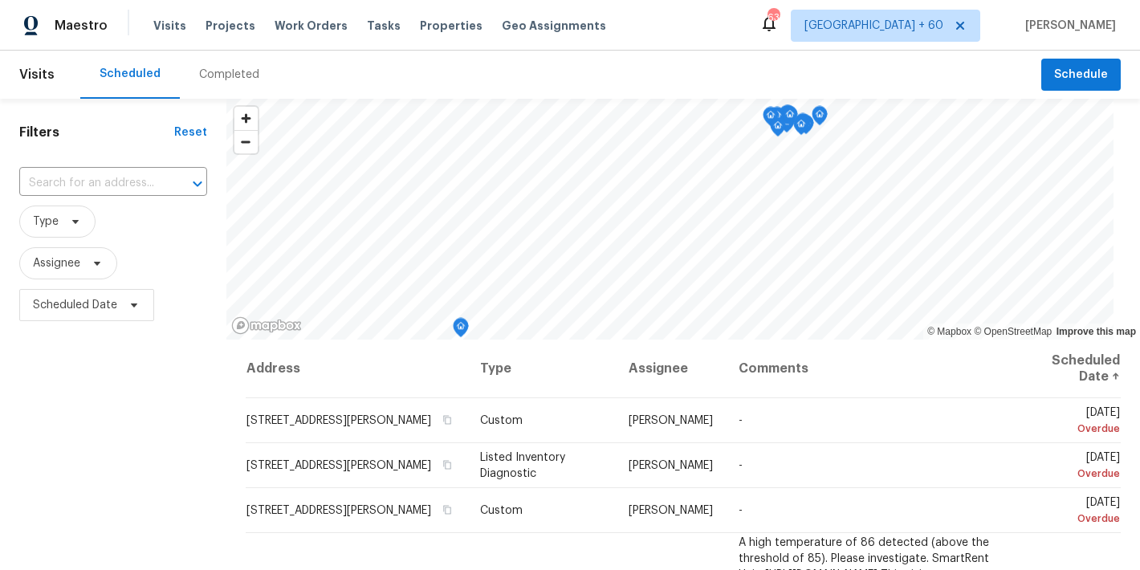
click at [238, 76] on div "Completed" at bounding box center [229, 75] width 60 height 16
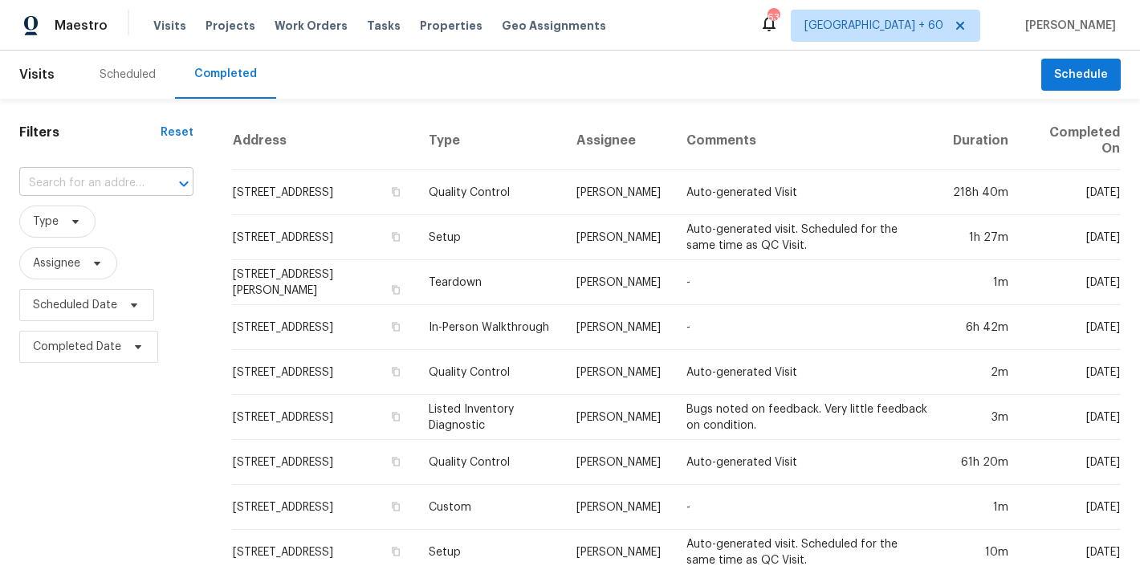
click at [111, 181] on input "text" at bounding box center [83, 183] width 129 height 25
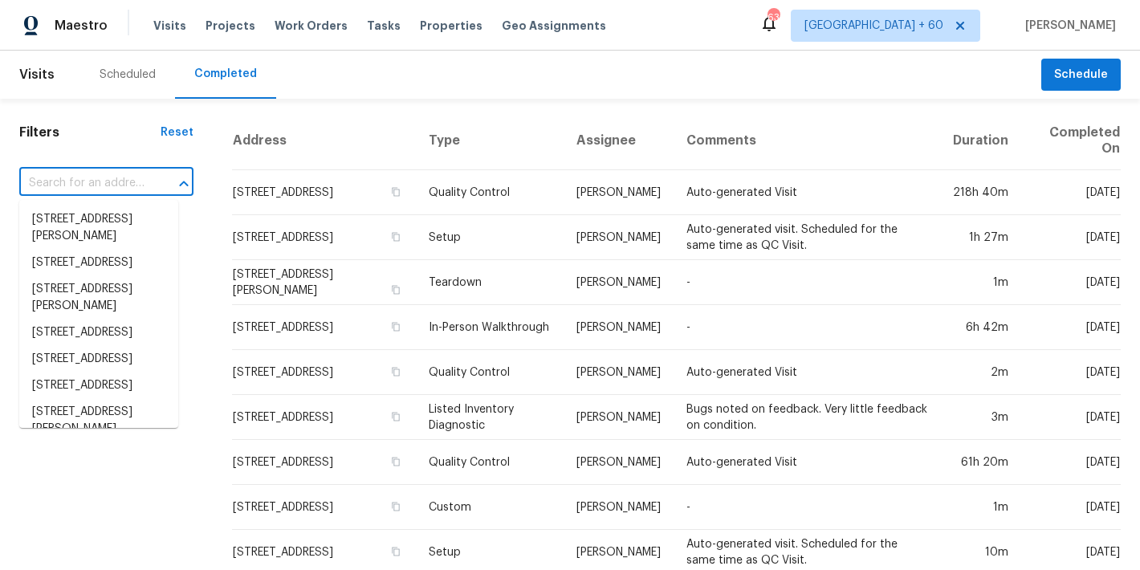
paste input "[STREET_ADDRESS]"
type input "[STREET_ADDRESS]"
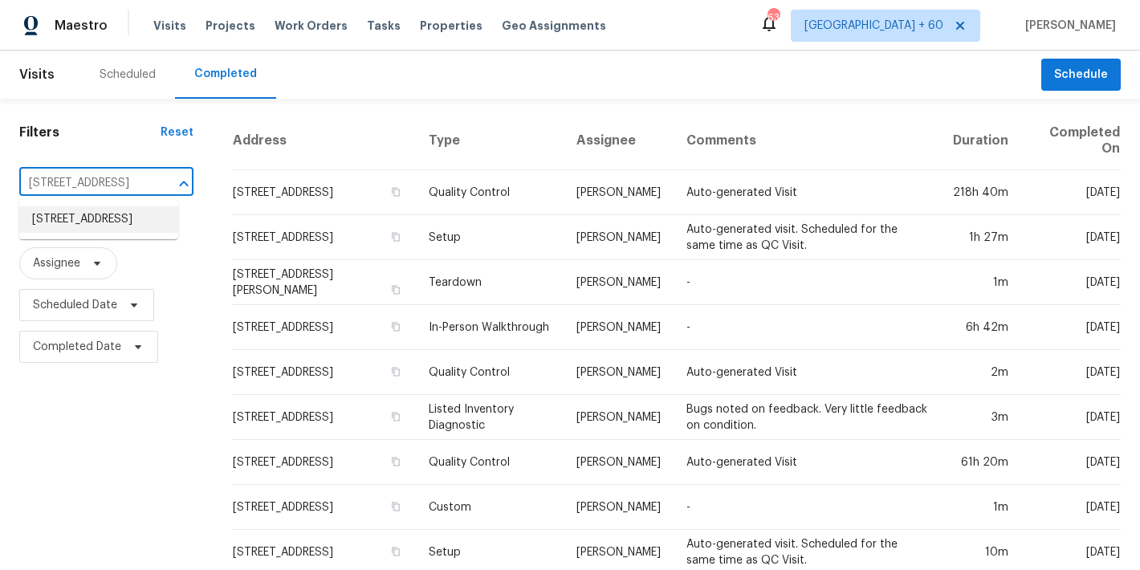
click at [94, 228] on li "[STREET_ADDRESS]" at bounding box center [98, 219] width 159 height 26
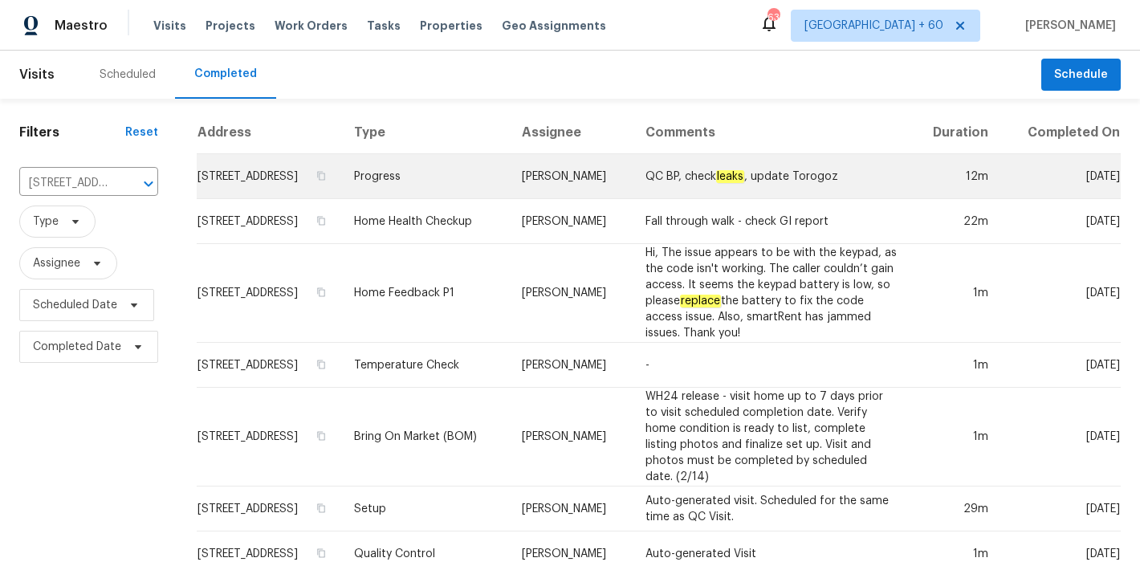
click at [247, 179] on td "[STREET_ADDRESS]" at bounding box center [269, 176] width 145 height 45
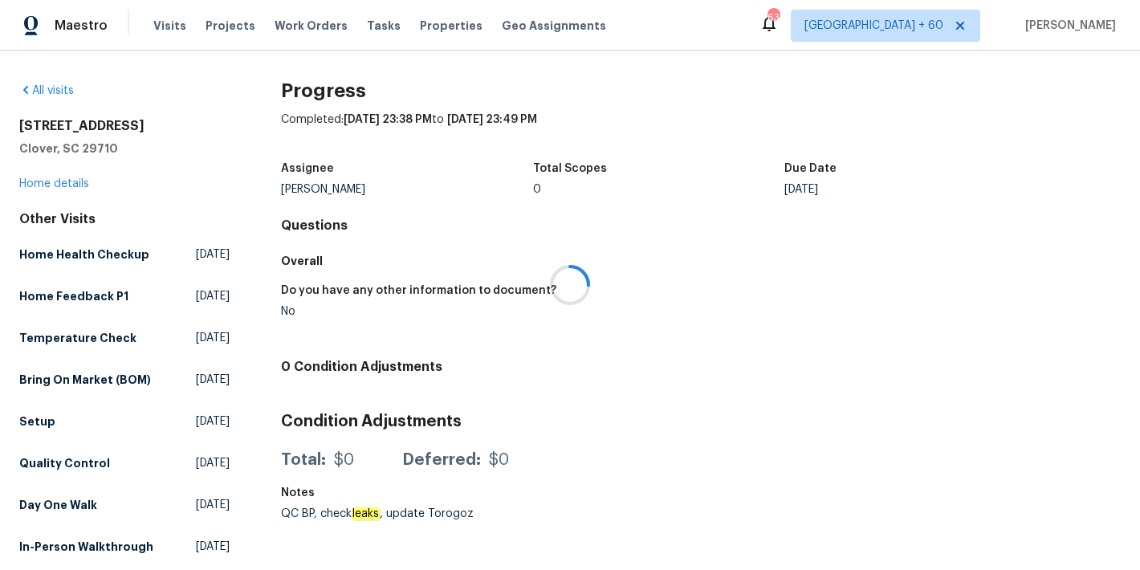
click at [72, 184] on div at bounding box center [570, 285] width 1140 height 570
click at [57, 186] on link "Home details" at bounding box center [54, 183] width 70 height 11
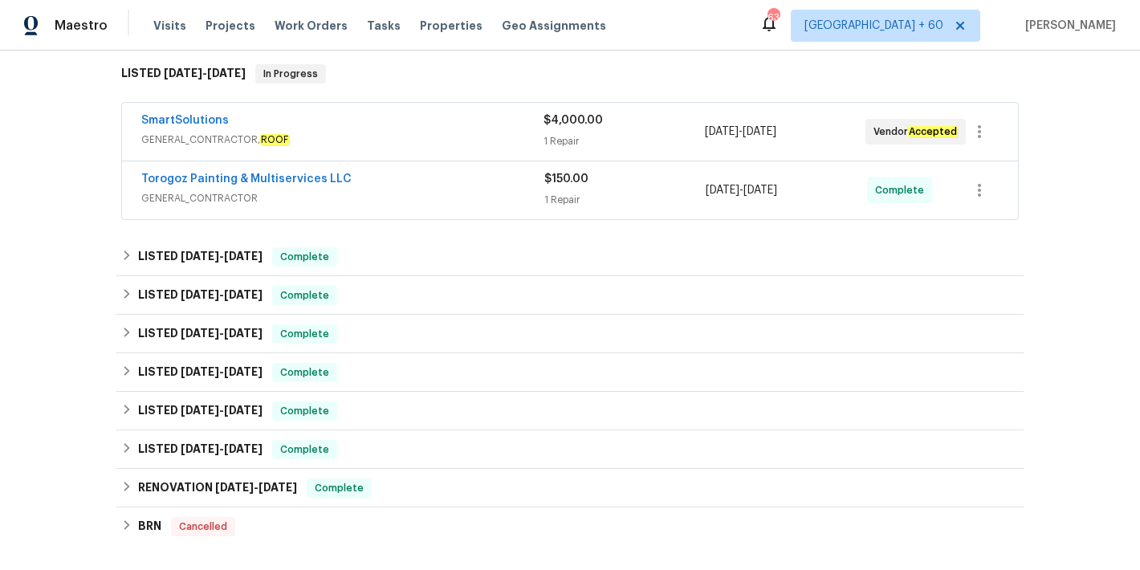
scroll to position [257, 0]
click at [481, 196] on span "GENERAL_CONTRACTOR" at bounding box center [342, 198] width 403 height 16
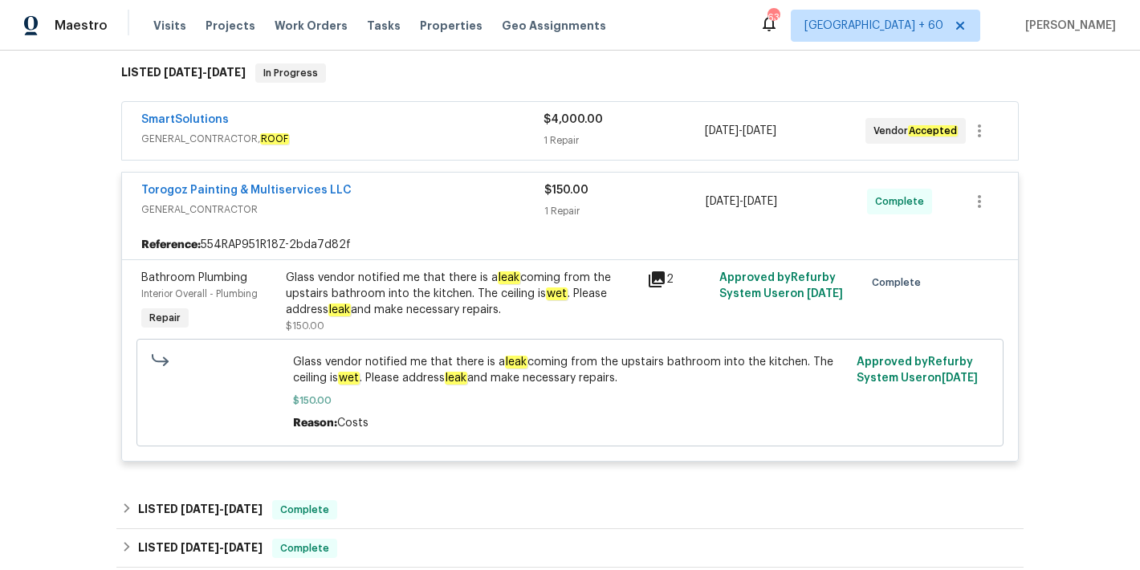
click at [472, 126] on div "SmartSolutions" at bounding box center [342, 121] width 402 height 19
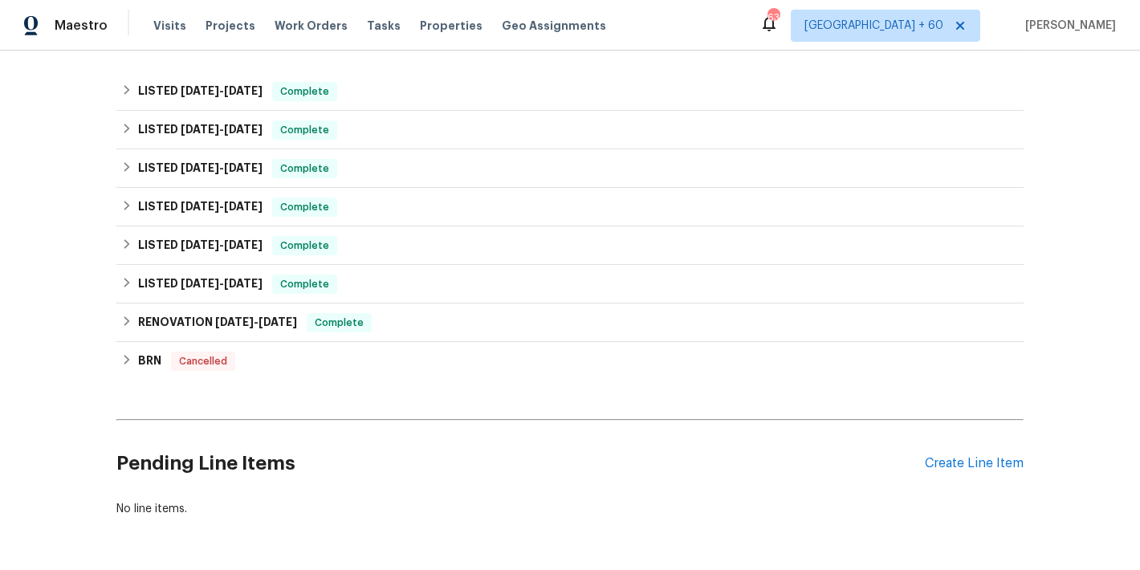
scroll to position [885, 0]
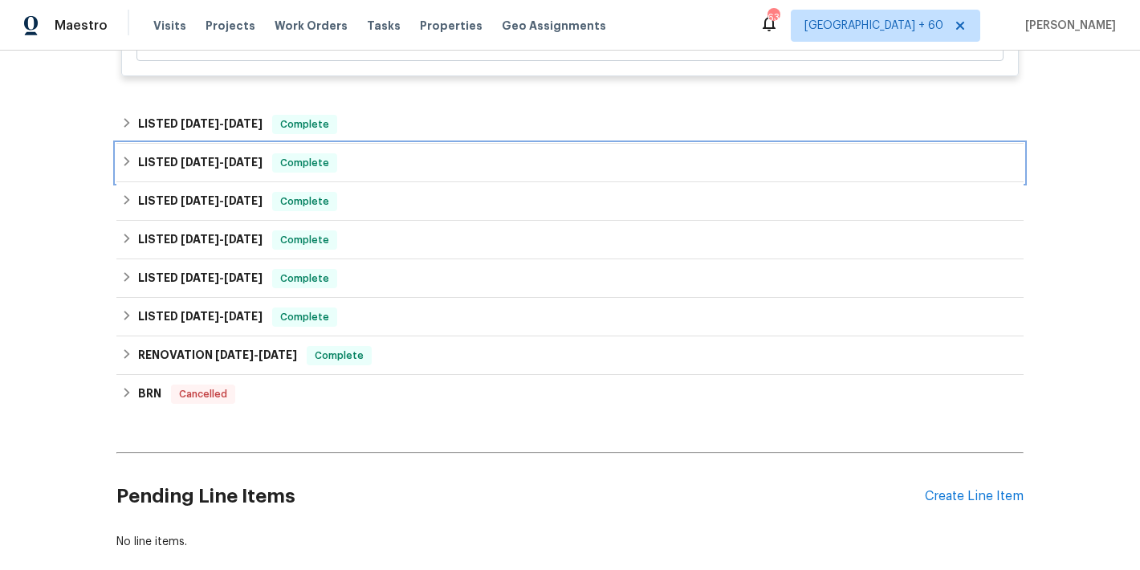
click at [356, 161] on div "LISTED [DATE] - [DATE] Complete" at bounding box center [570, 162] width 898 height 19
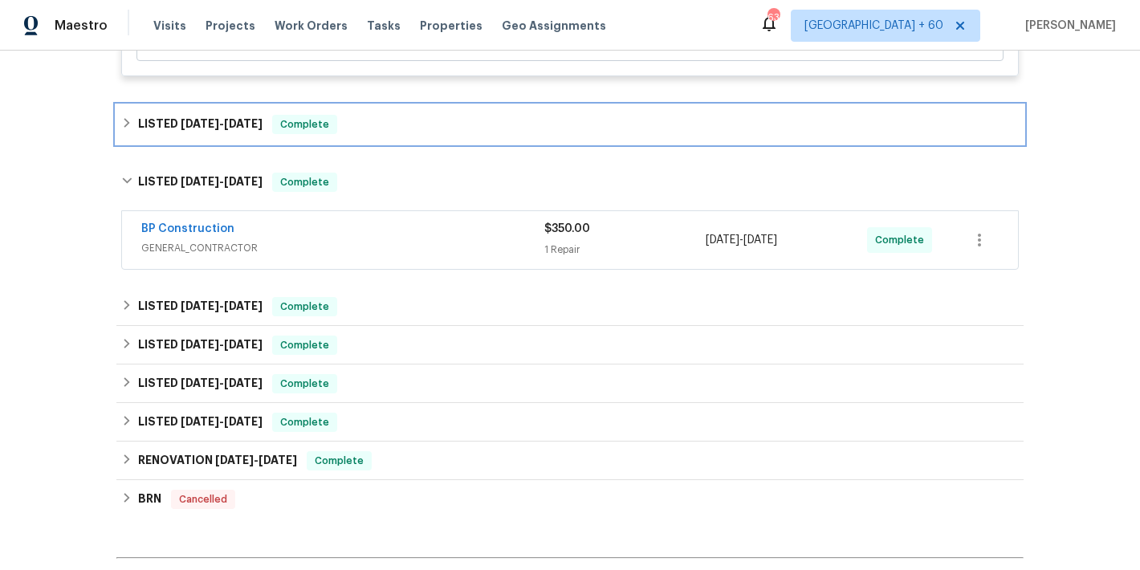
click at [366, 137] on div "LISTED [DATE] - [DATE] Complete" at bounding box center [569, 124] width 907 height 39
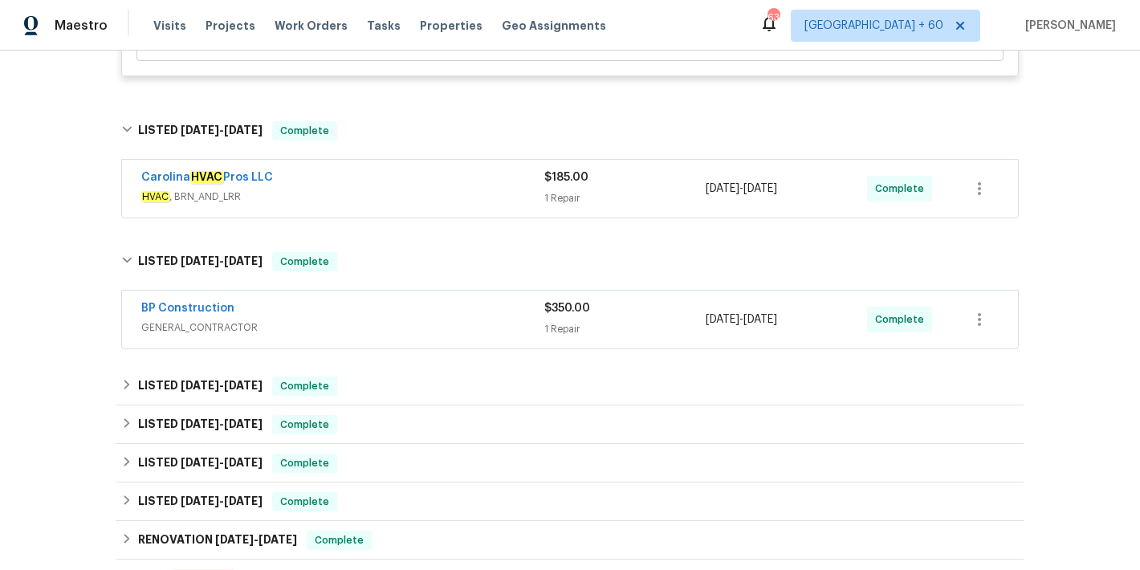
click at [457, 198] on span "HVAC , BRN_AND_LRR" at bounding box center [342, 197] width 403 height 16
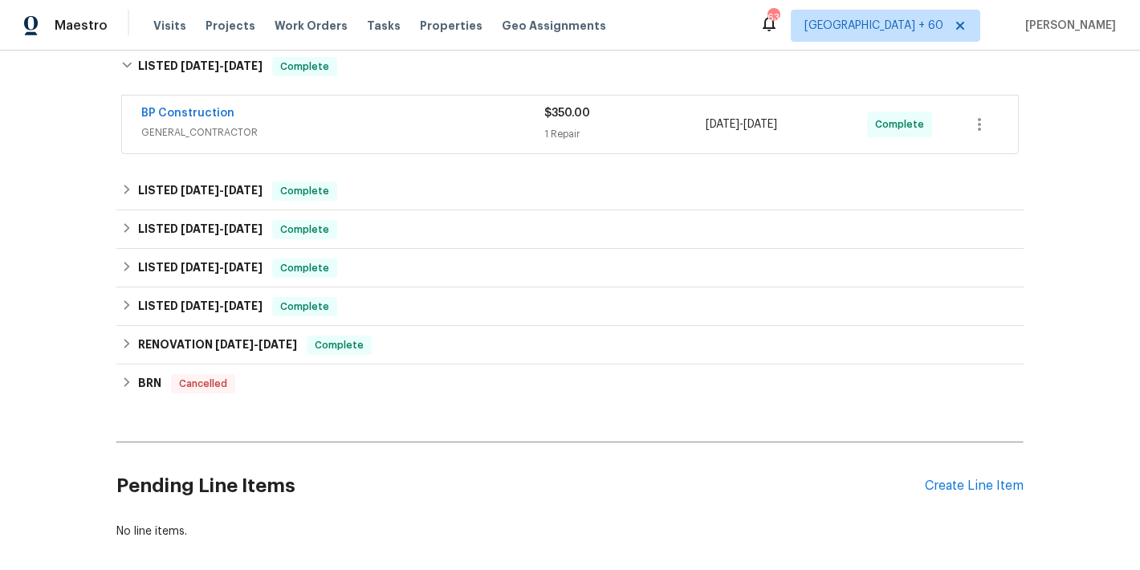
scroll to position [1503, 0]
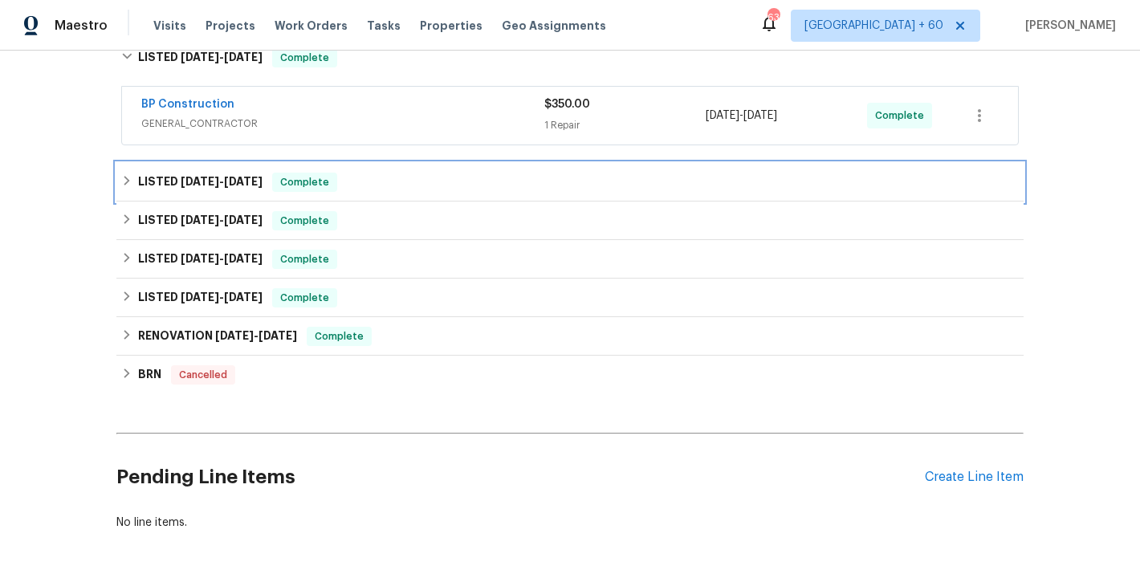
click at [425, 180] on div "LISTED [DATE] - [DATE] Complete" at bounding box center [570, 182] width 898 height 19
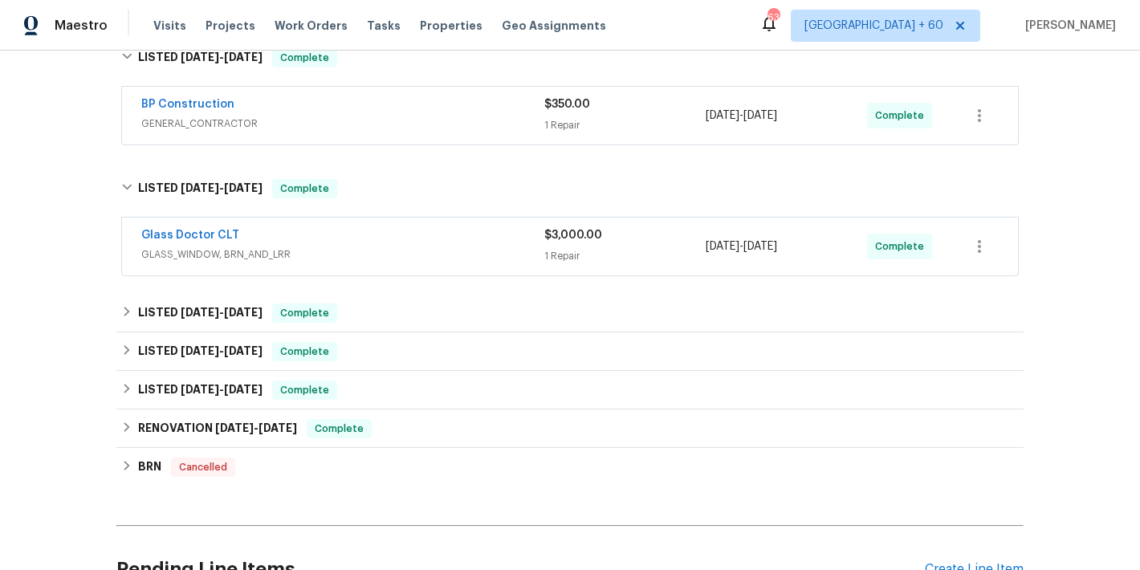
click at [490, 240] on div "Glass Doctor CLT" at bounding box center [342, 236] width 403 height 19
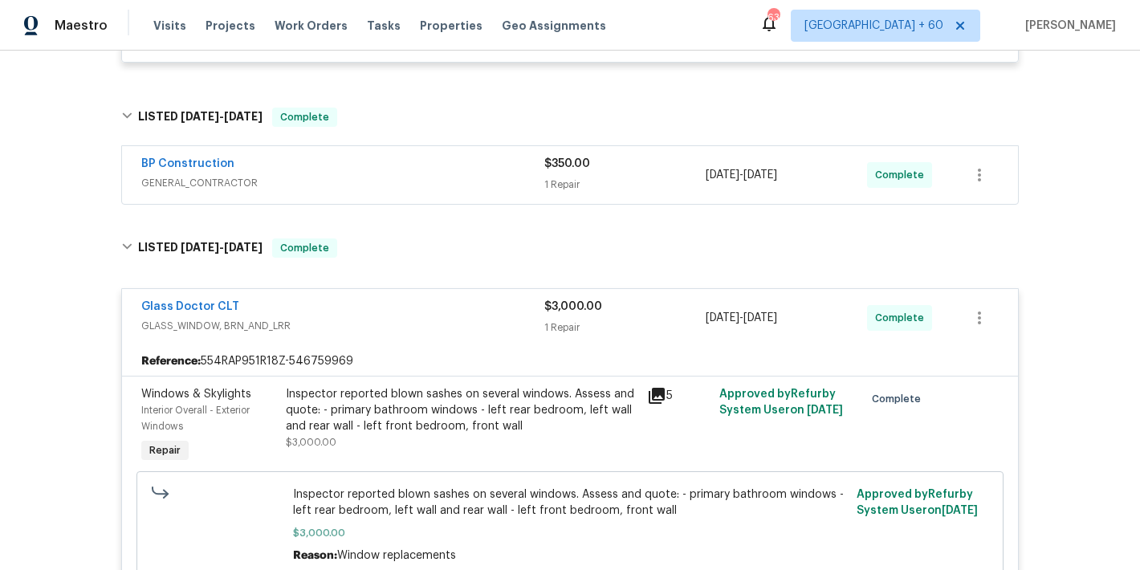
scroll to position [1425, 0]
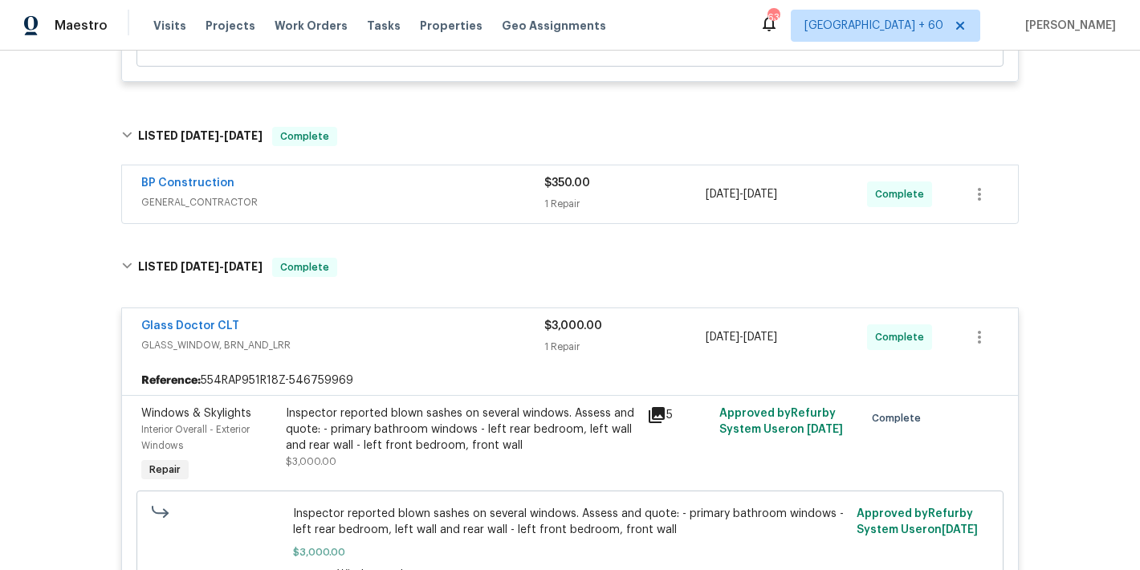
click at [512, 202] on span "GENERAL_CONTRACTOR" at bounding box center [342, 202] width 403 height 16
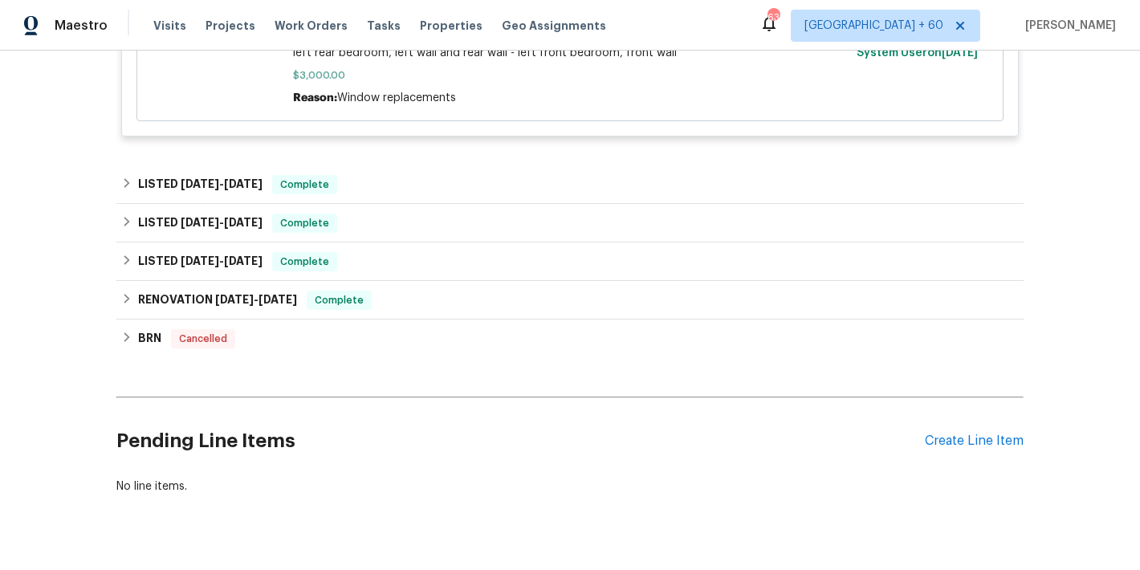
scroll to position [2203, 0]
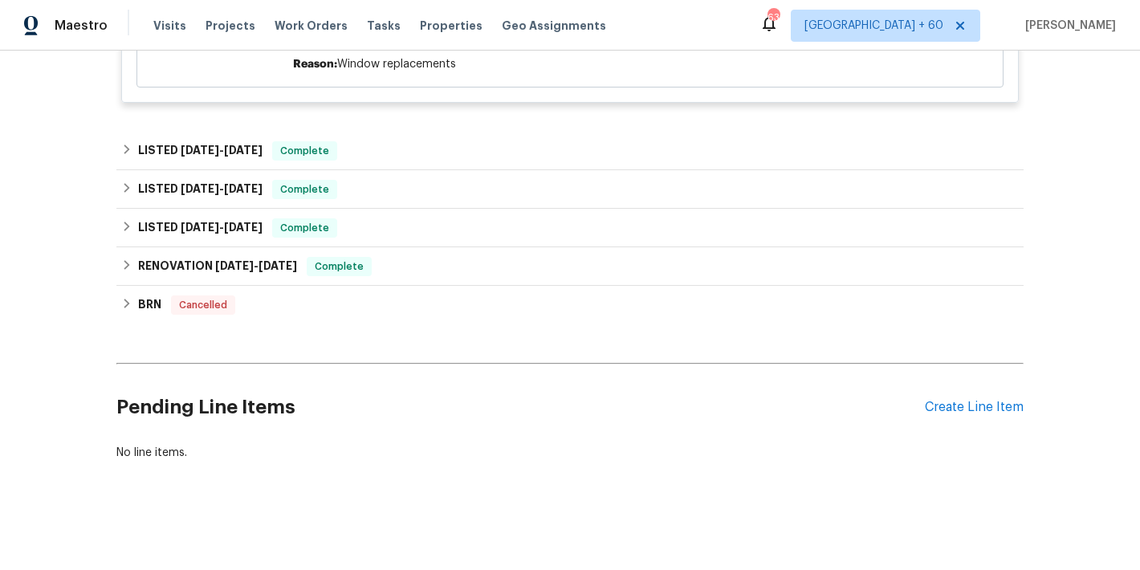
click at [434, 286] on div "BRN Cancelled No work orders." at bounding box center [569, 305] width 907 height 39
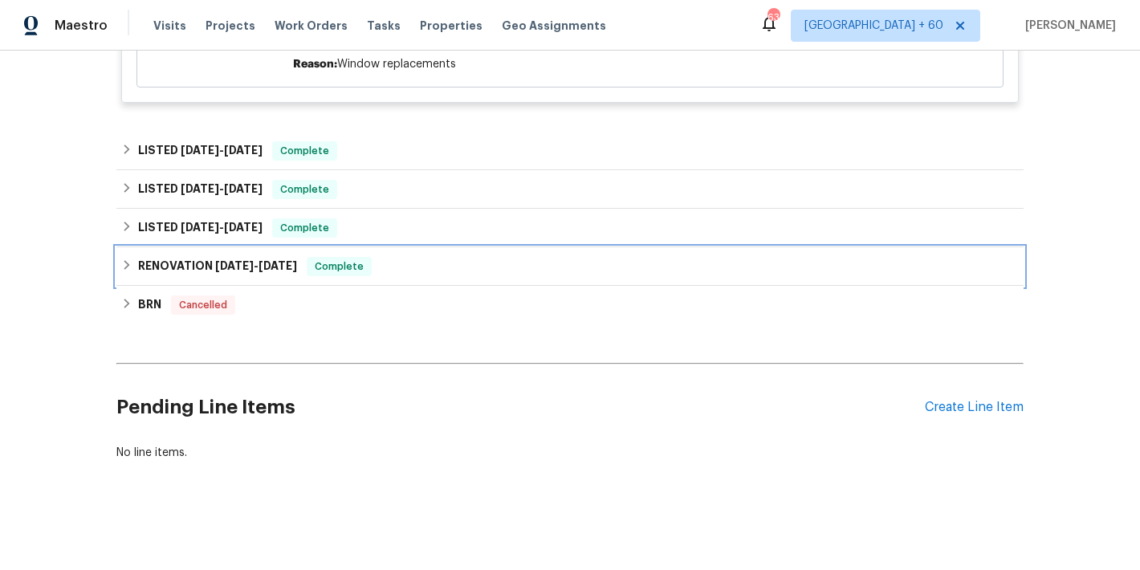
click at [412, 257] on div "RENOVATION [DATE] - [DATE] Complete" at bounding box center [570, 266] width 898 height 19
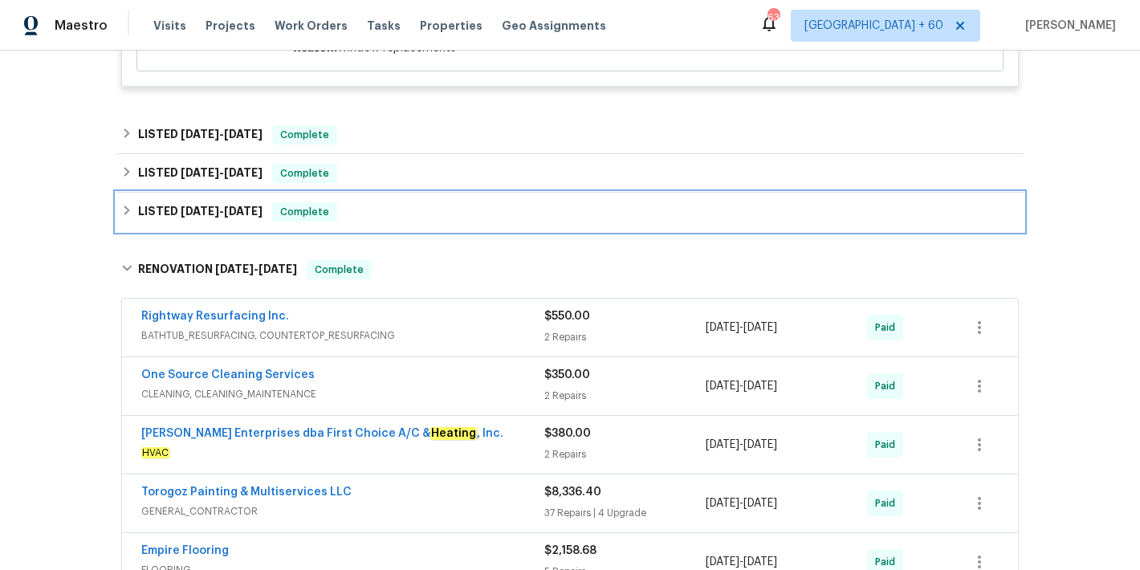
click at [394, 230] on div "LISTED [DATE] - [DATE] Complete" at bounding box center [569, 212] width 907 height 39
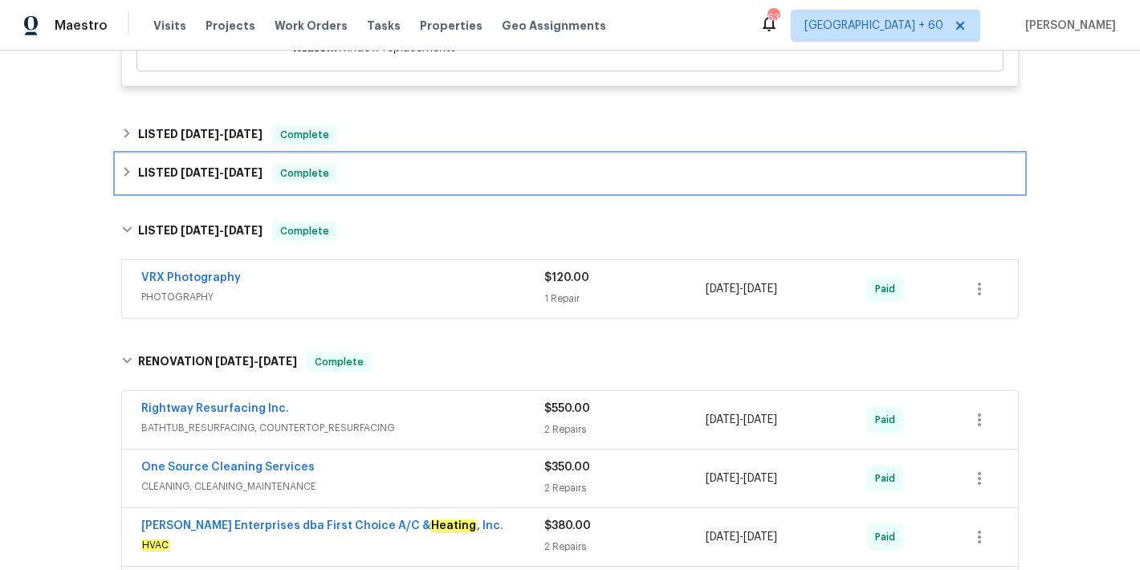
click at [377, 189] on div "LISTED [DATE] - [DATE] Complete" at bounding box center [569, 173] width 907 height 39
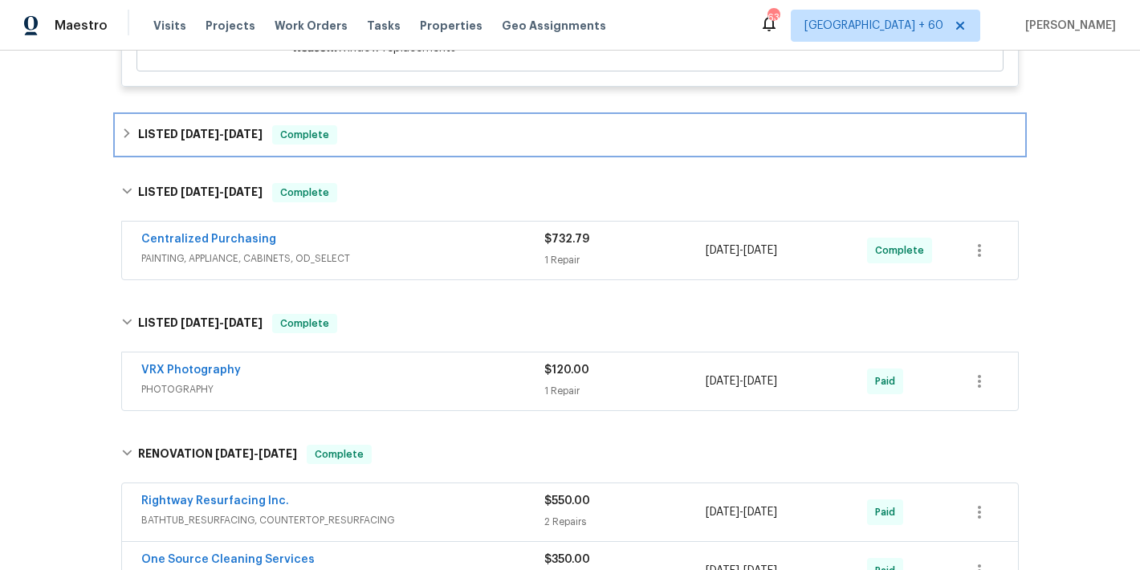
click at [373, 141] on div "LISTED [DATE] - [DATE] Complete" at bounding box center [570, 134] width 898 height 19
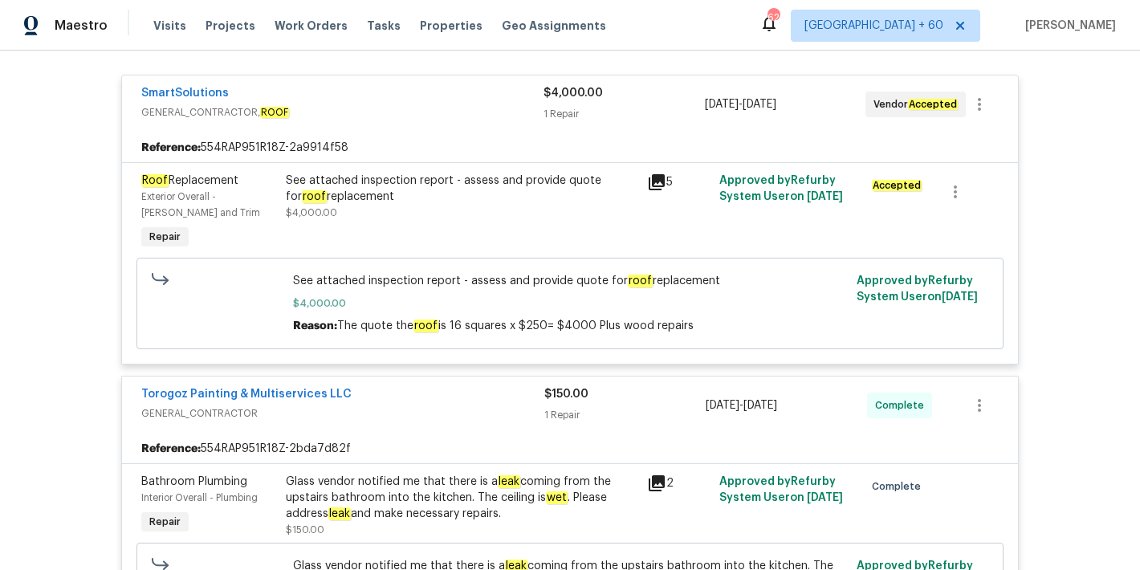
scroll to position [0, 0]
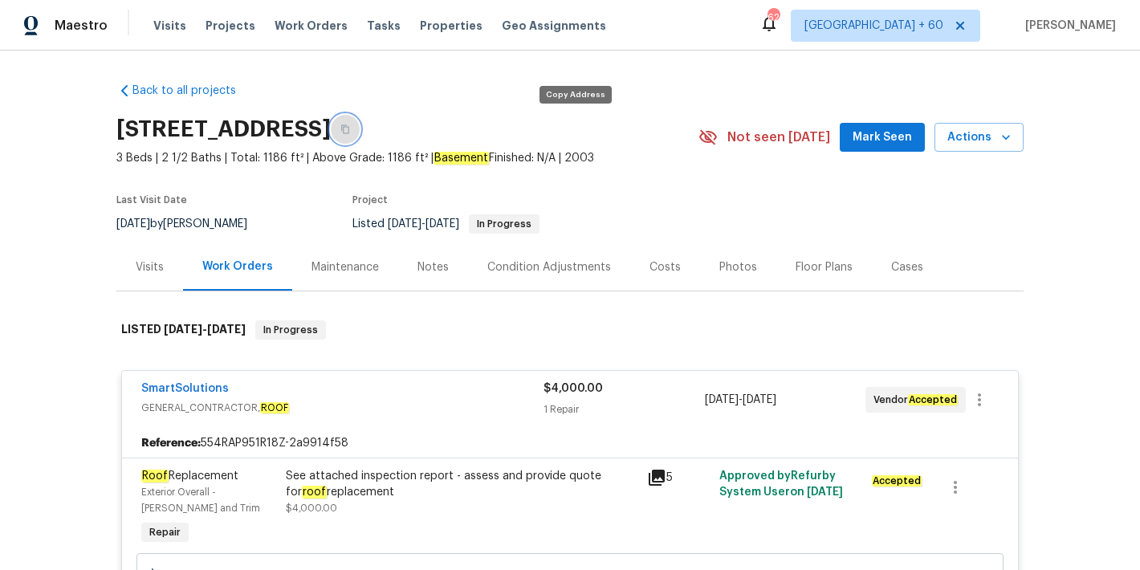
click at [349, 133] on icon "button" at bounding box center [345, 129] width 8 height 9
click at [875, 145] on span "Mark Seen" at bounding box center [882, 138] width 59 height 20
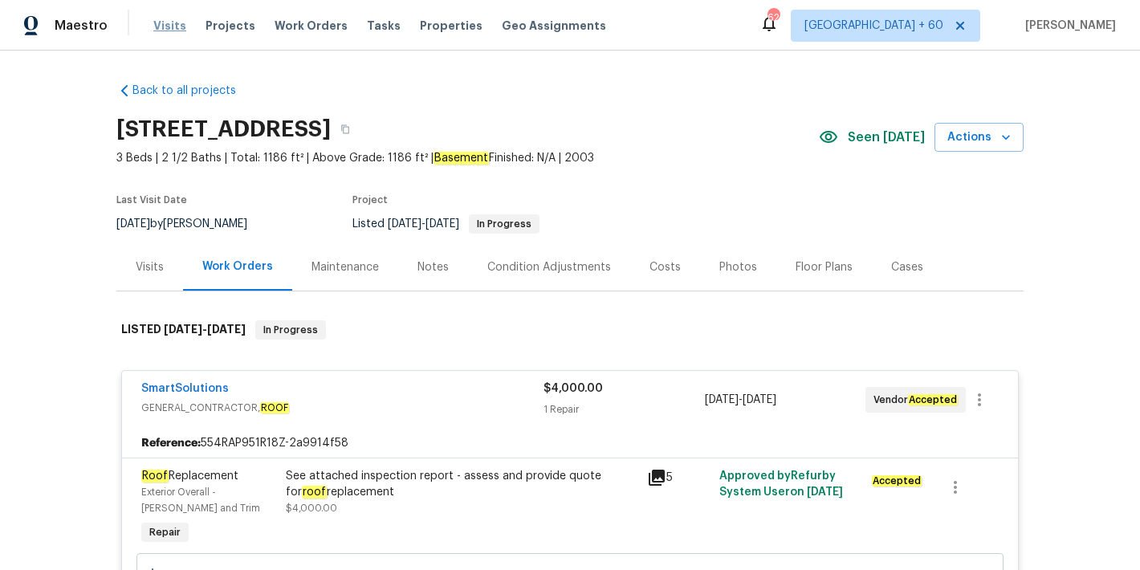
click at [174, 22] on span "Visits" at bounding box center [169, 26] width 33 height 16
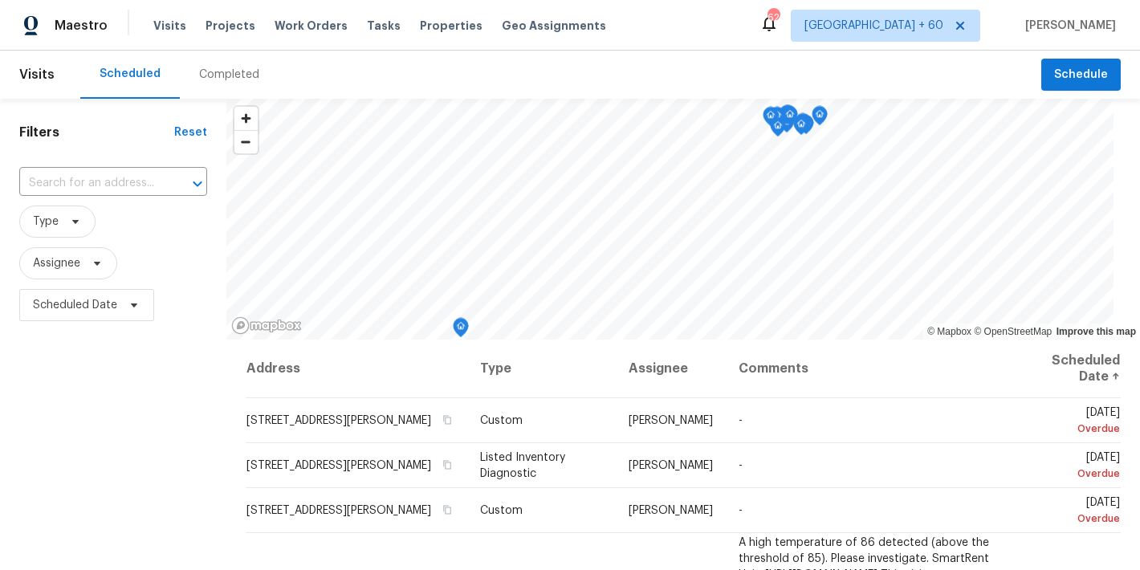
click at [221, 77] on div "Completed" at bounding box center [229, 75] width 60 height 16
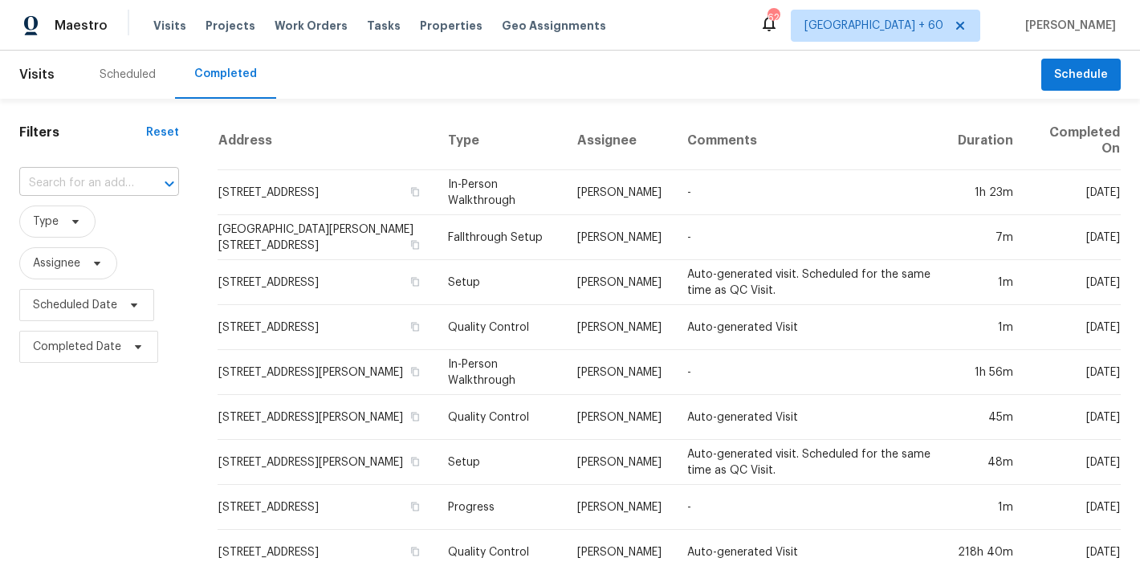
click at [87, 181] on input "text" at bounding box center [76, 183] width 115 height 25
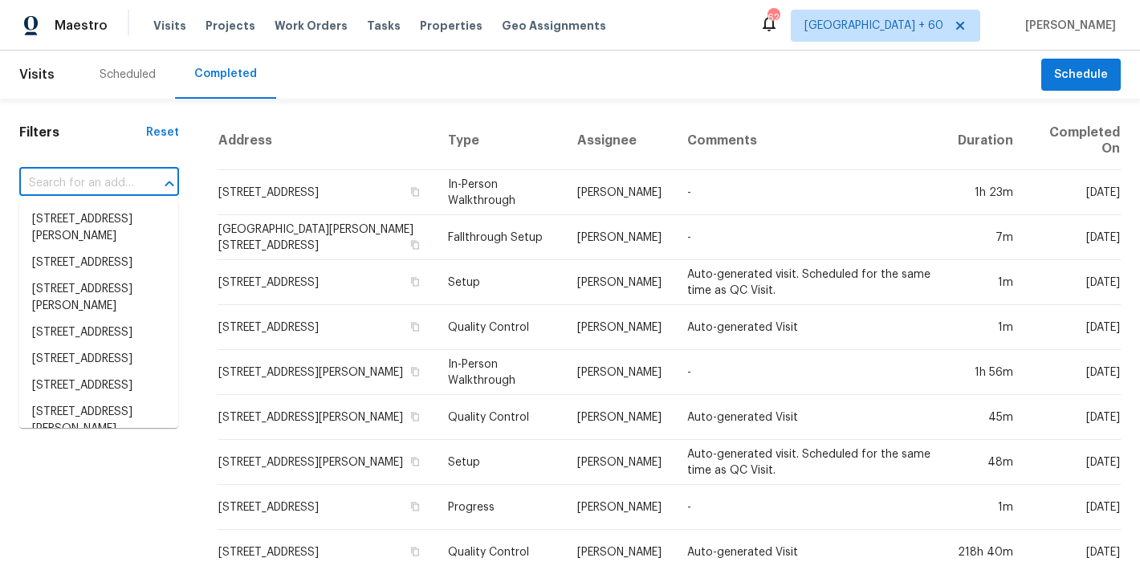
paste input "[STREET_ADDRESS][DEMOGRAPHIC_DATA]"
type input "[STREET_ADDRESS][DEMOGRAPHIC_DATA]"
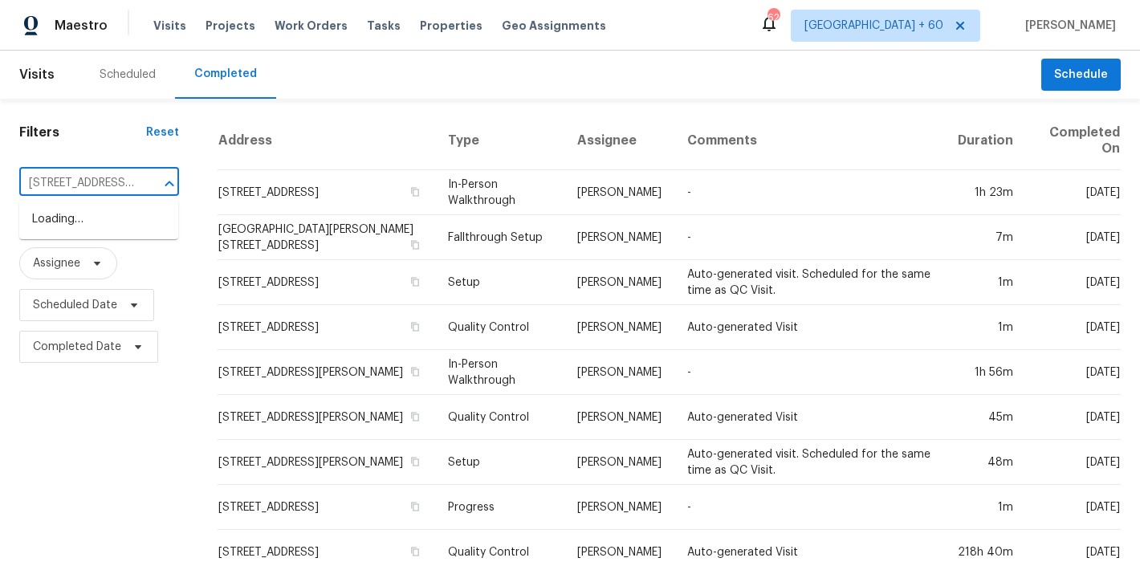
scroll to position [0, 137]
click at [83, 230] on li "[STREET_ADDRESS][DEMOGRAPHIC_DATA]" at bounding box center [98, 227] width 159 height 43
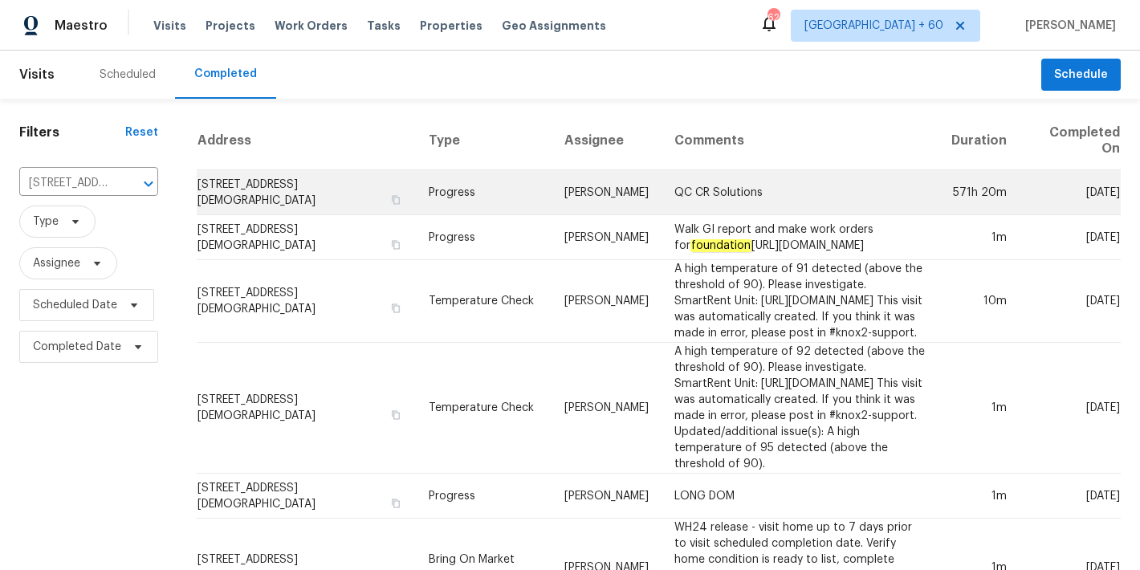
click at [267, 199] on td "[STREET_ADDRESS][DEMOGRAPHIC_DATA]" at bounding box center [306, 192] width 219 height 45
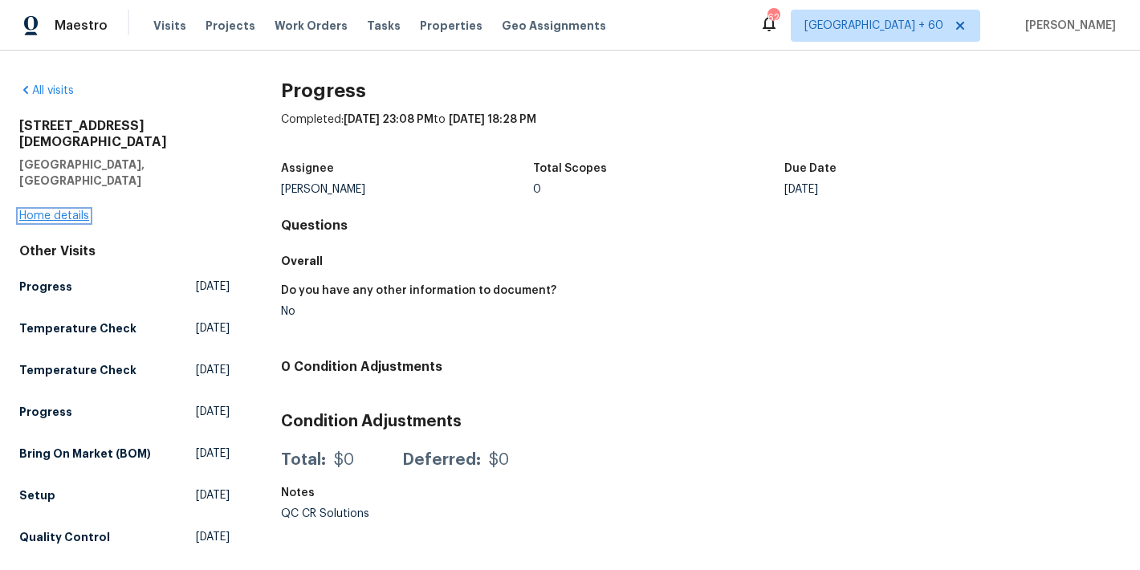
click at [42, 210] on link "Home details" at bounding box center [54, 215] width 70 height 11
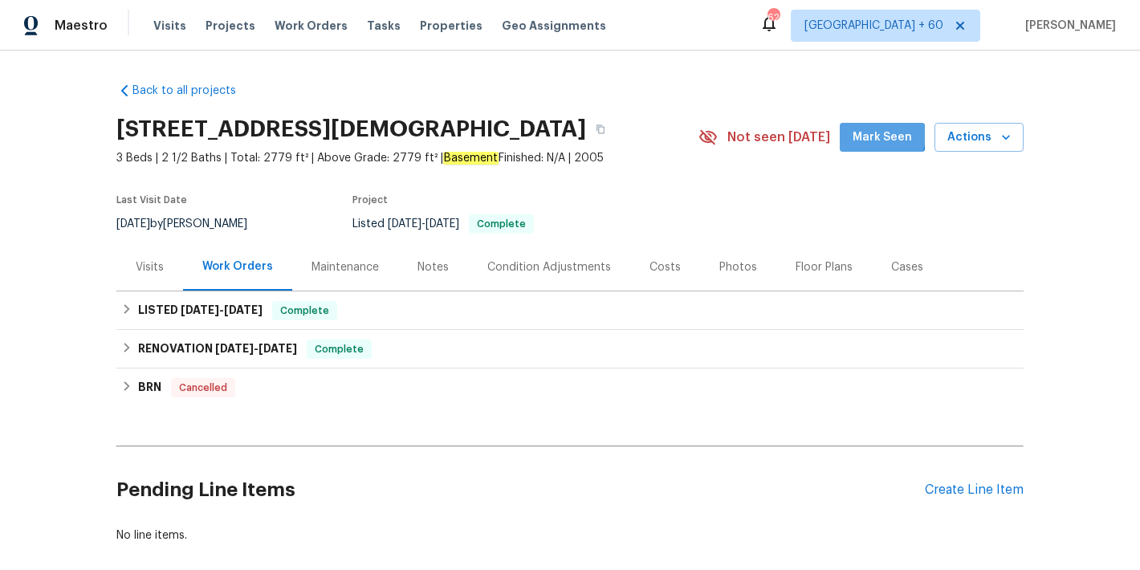
click at [879, 136] on span "Mark Seen" at bounding box center [882, 138] width 59 height 20
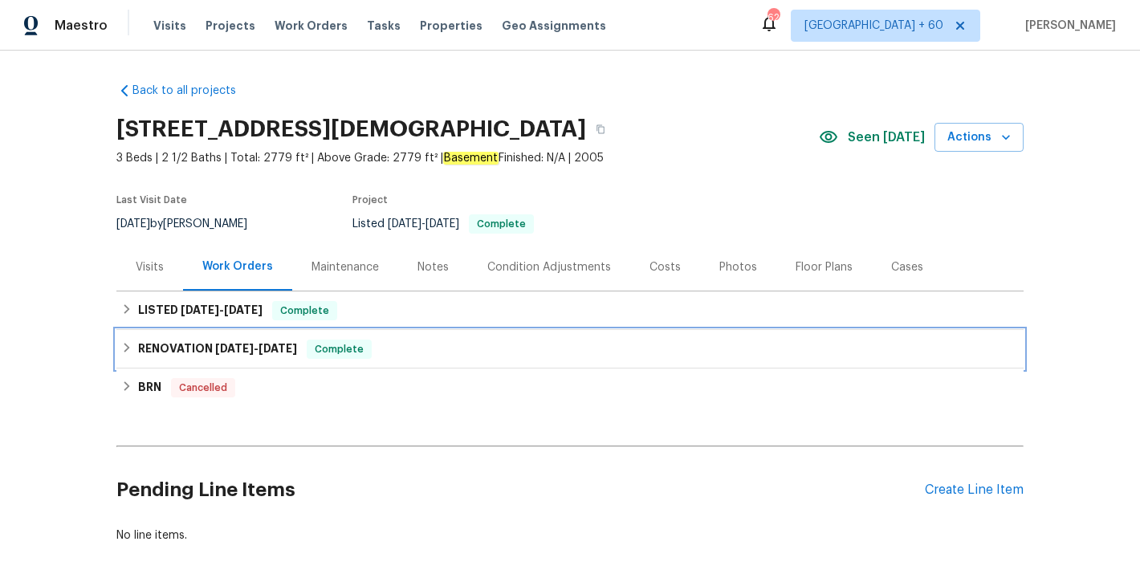
click at [353, 348] on span "Complete" at bounding box center [339, 349] width 62 height 16
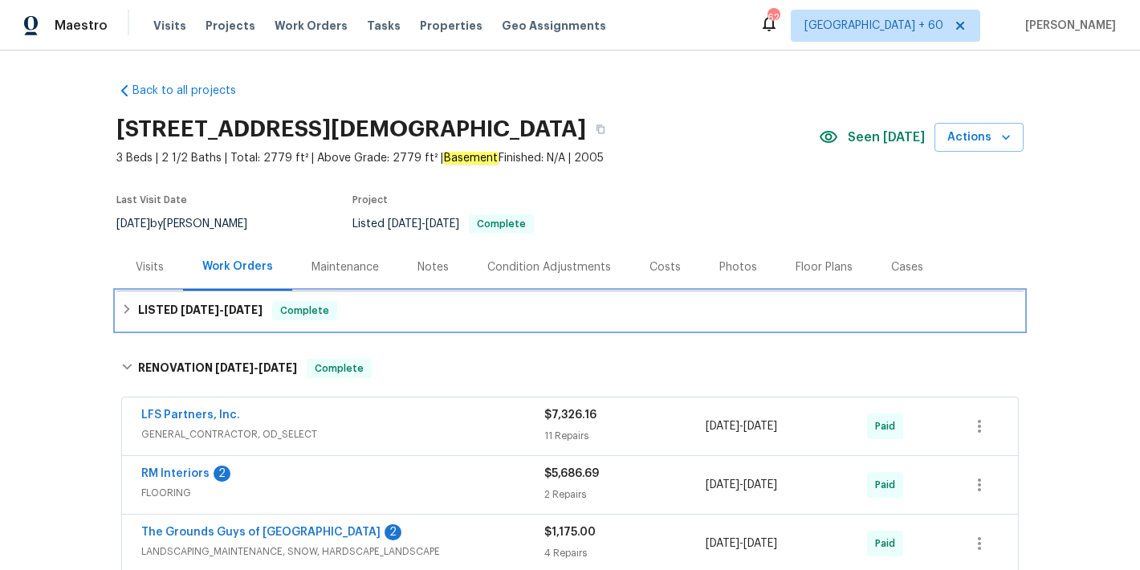
click at [346, 314] on div "LISTED [DATE] - [DATE] Complete" at bounding box center [570, 310] width 898 height 19
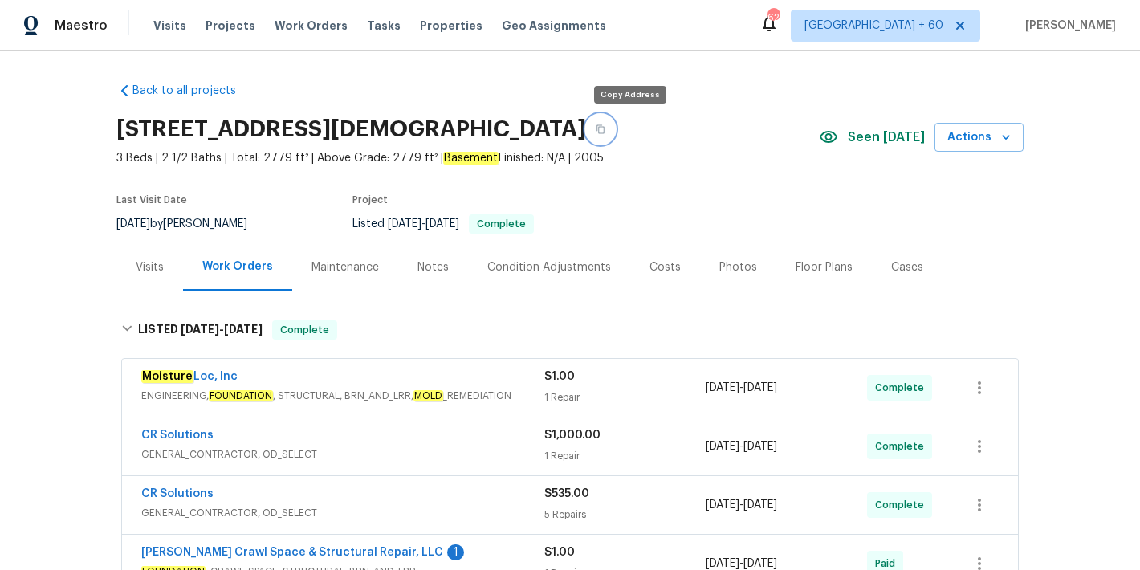
click at [615, 132] on button "button" at bounding box center [600, 129] width 29 height 29
click at [177, 19] on span "Visits" at bounding box center [169, 26] width 33 height 16
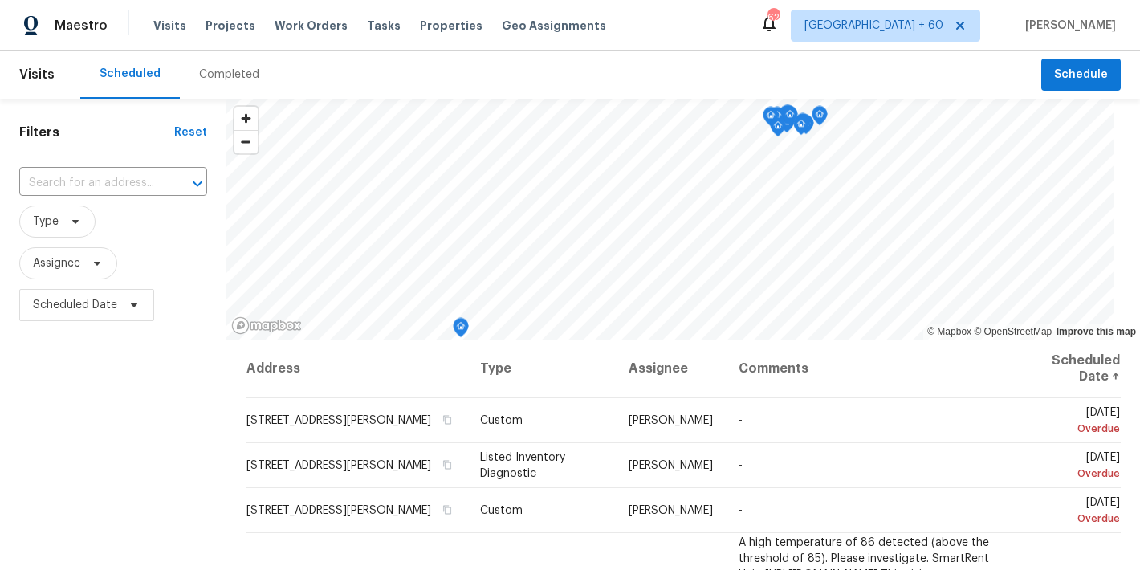
click at [233, 78] on div "Completed" at bounding box center [229, 75] width 60 height 16
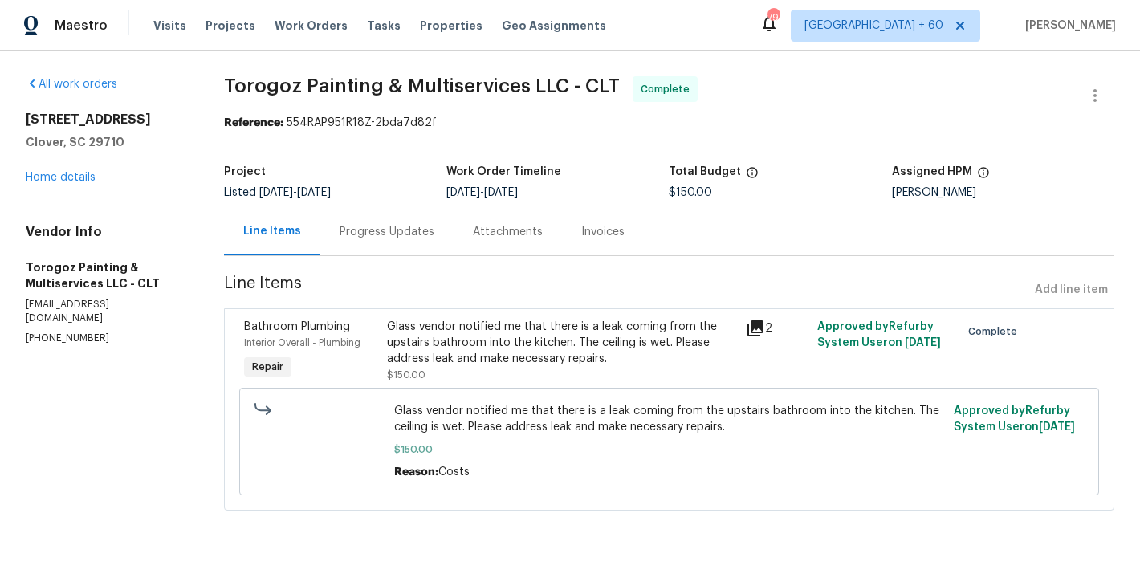
click at [361, 231] on div "Progress Updates" at bounding box center [387, 232] width 95 height 16
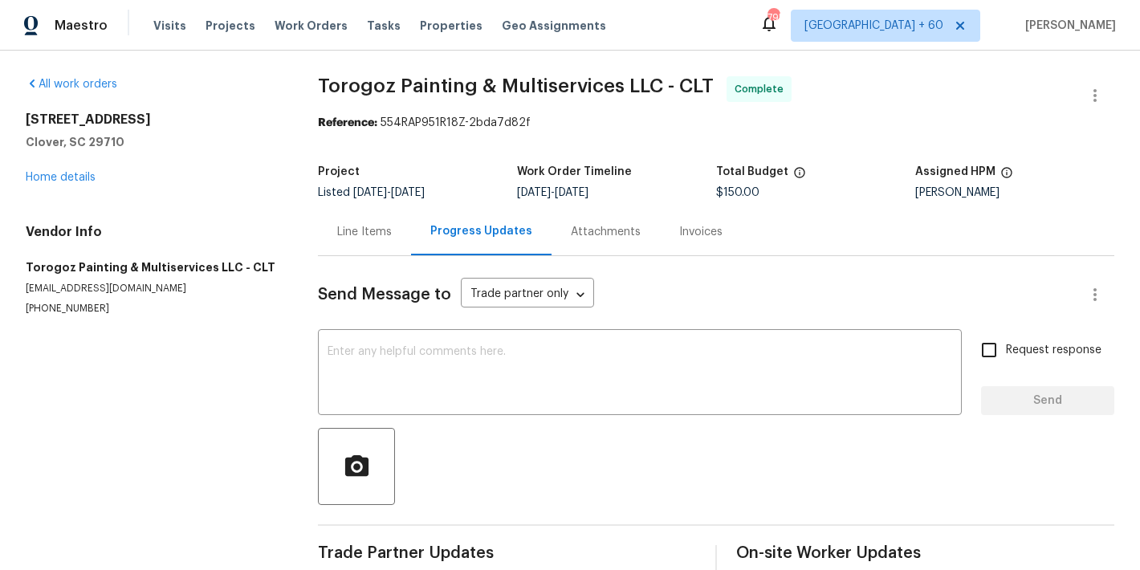
scroll to position [226, 0]
